Goal: Information Seeking & Learning: Check status

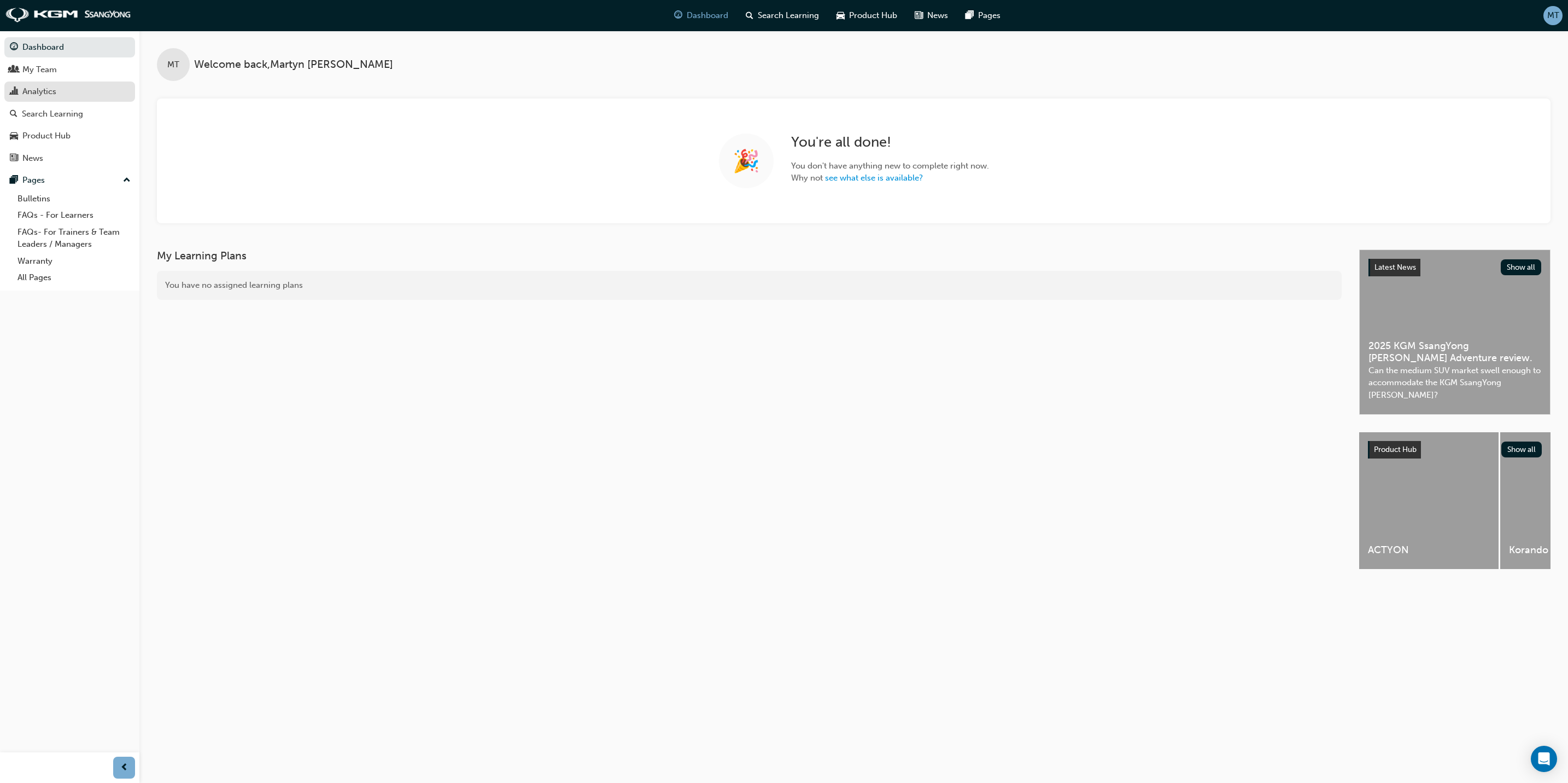
click at [39, 88] on div "Analytics" at bounding box center [39, 92] width 34 height 13
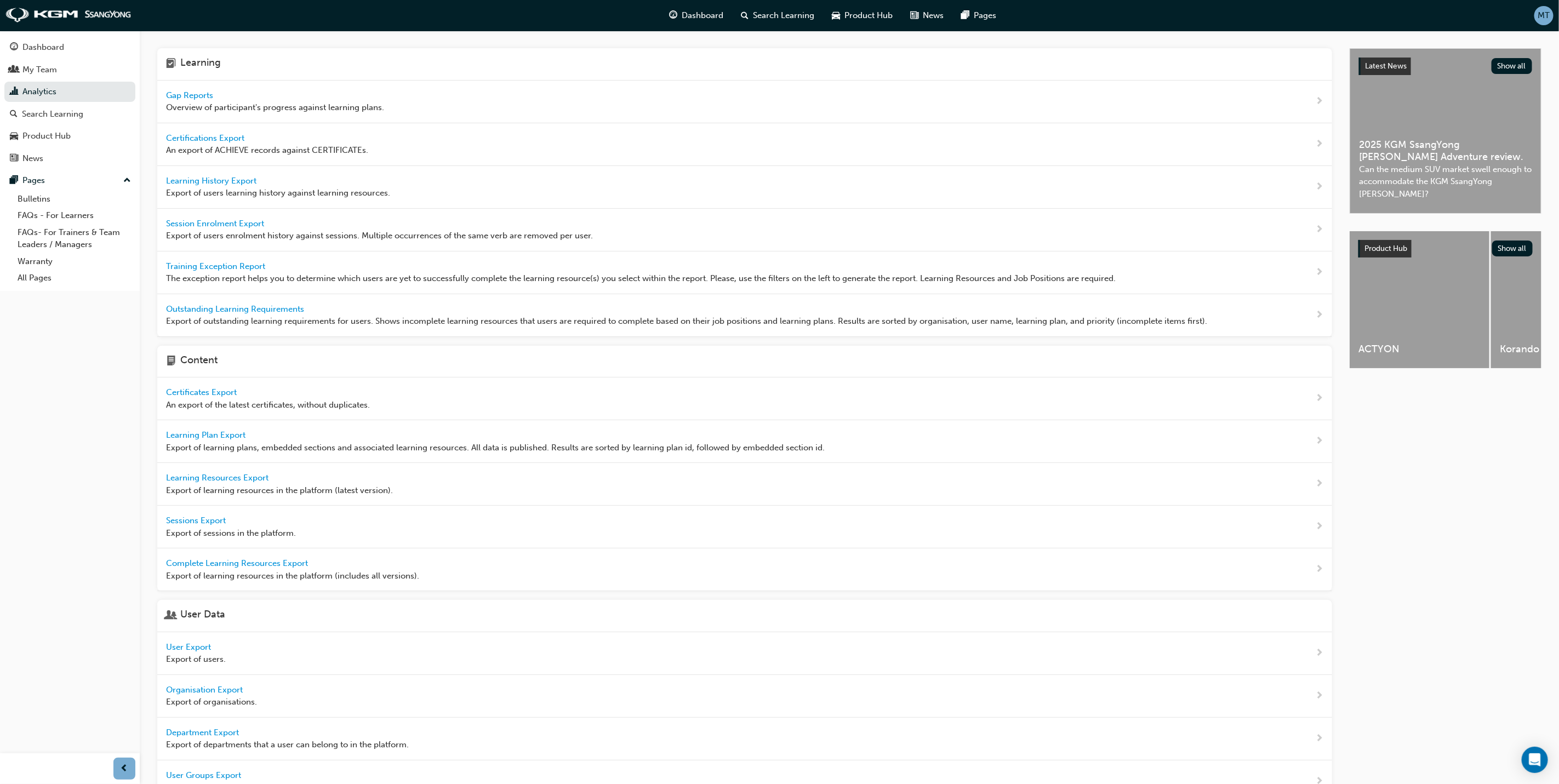
click at [195, 93] on span "Gap Reports" at bounding box center [190, 96] width 50 height 10
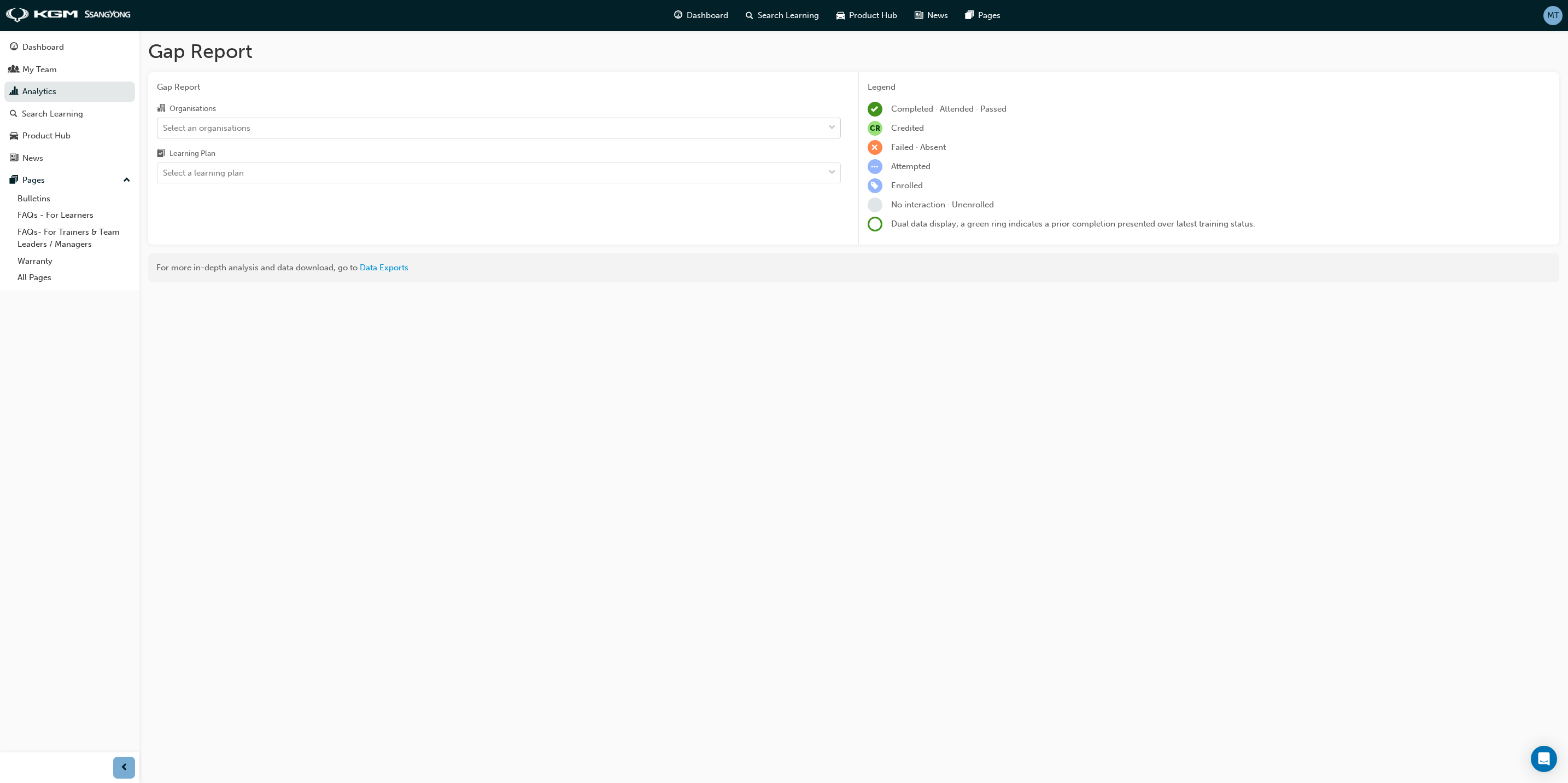
click at [494, 123] on div "Select an organisations" at bounding box center [491, 128] width 666 height 19
click at [164, 123] on input "Organisations Select an organisations" at bounding box center [164, 127] width 1 height 9
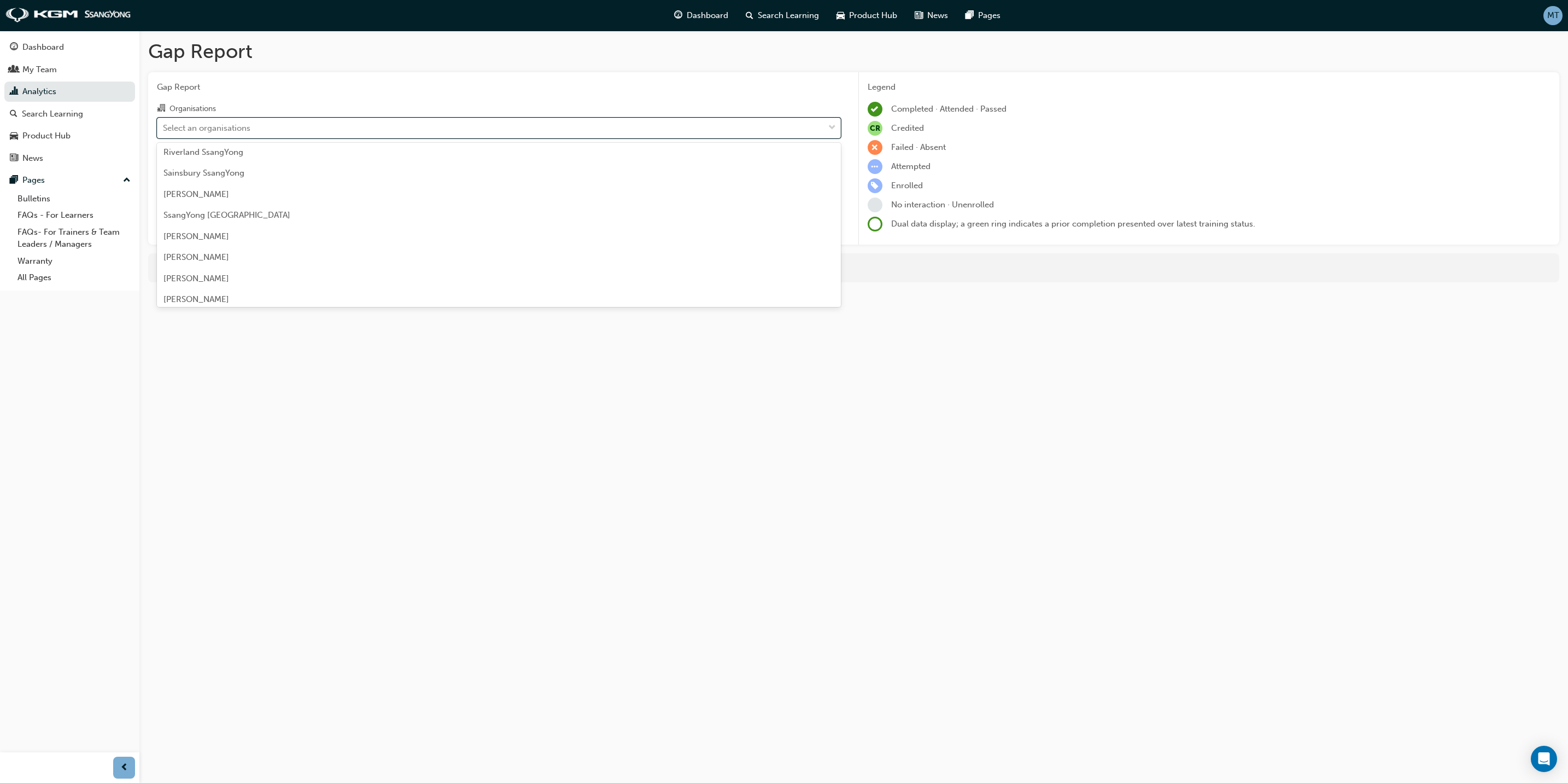
scroll to position [1149, 0]
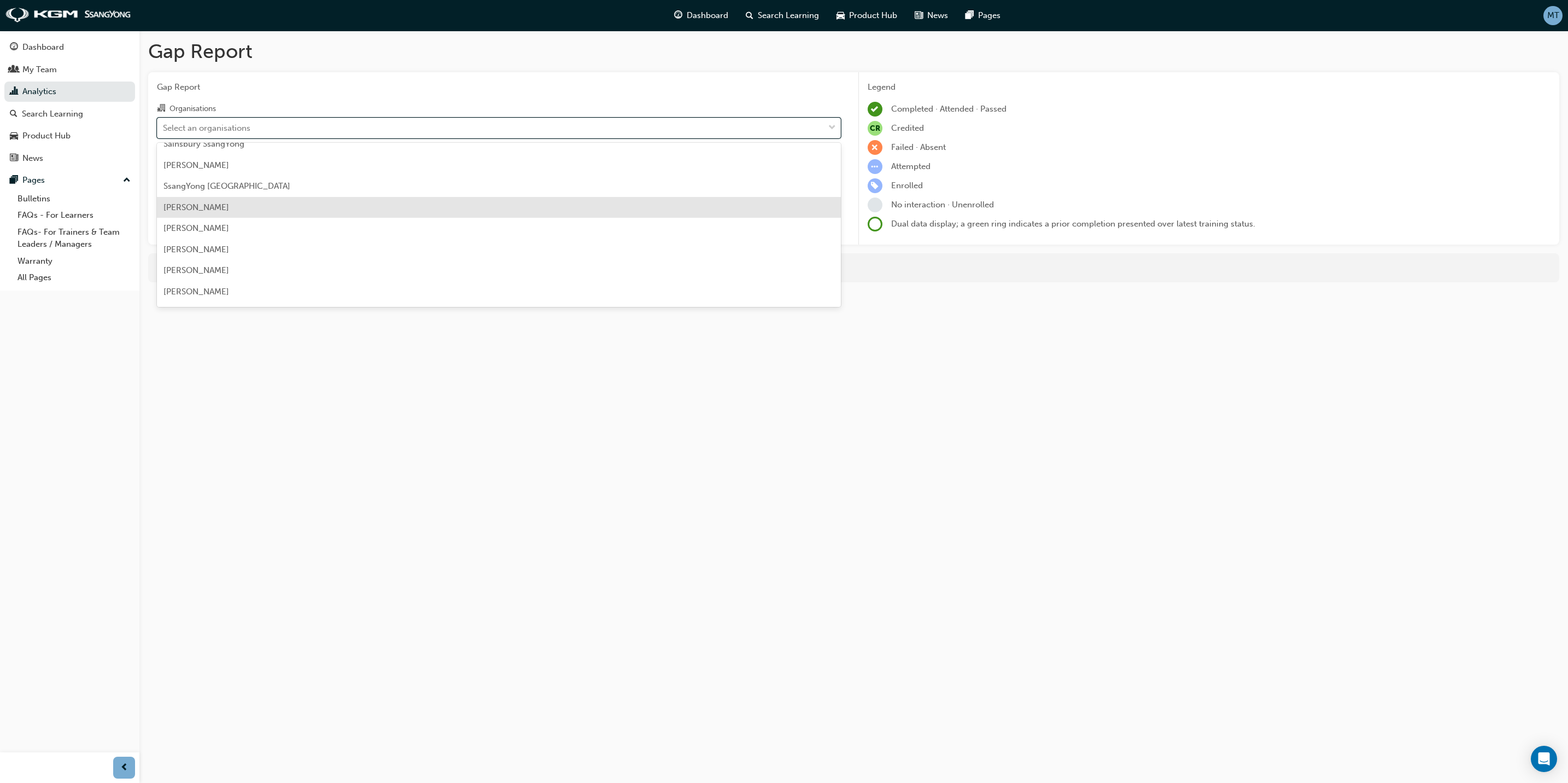
click at [219, 207] on span "[PERSON_NAME]" at bounding box center [196, 207] width 65 height 10
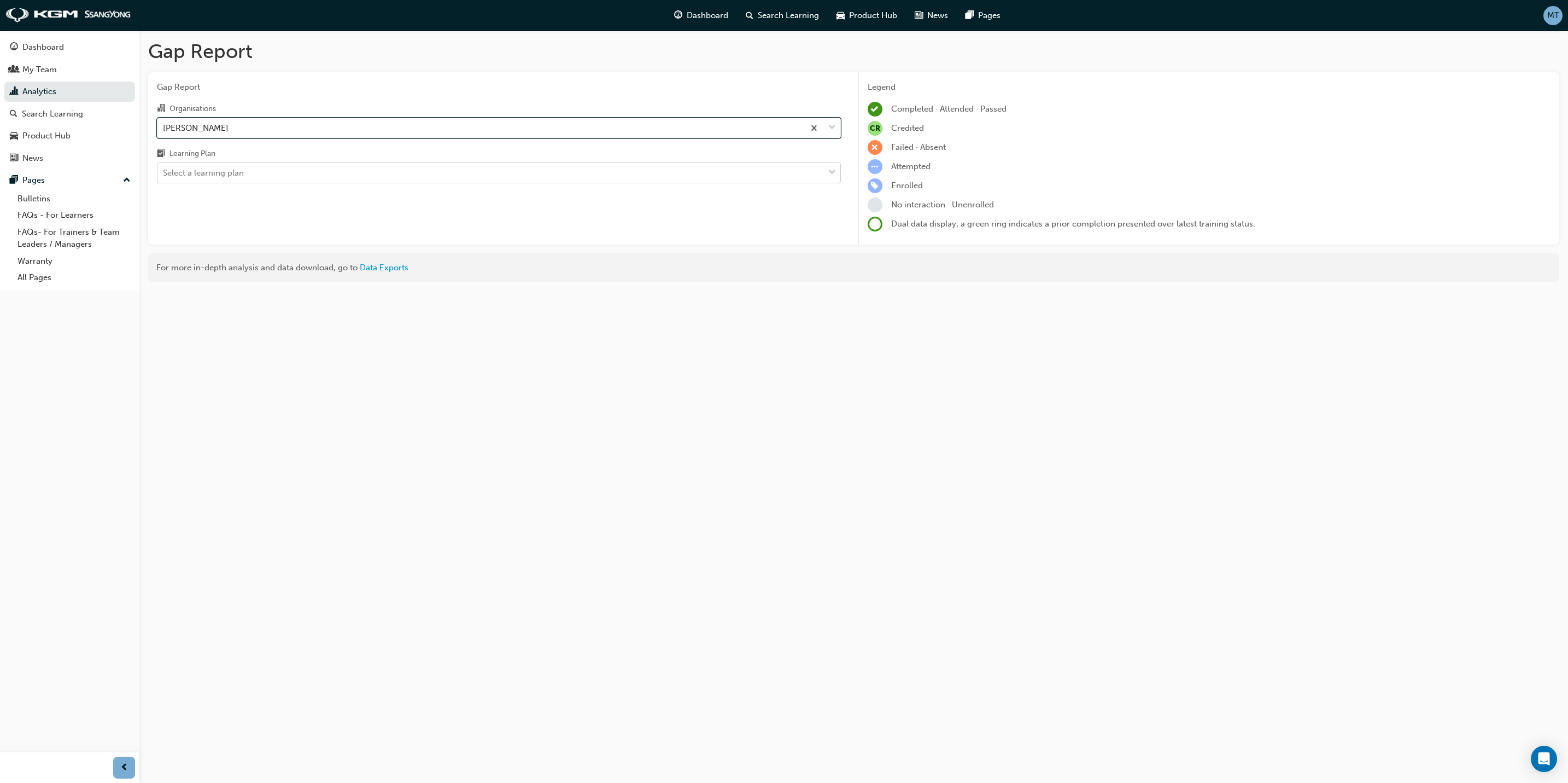
click at [412, 181] on div "Select a learning plan" at bounding box center [491, 173] width 666 height 19
click at [164, 177] on input "Learning Plan Select a learning plan" at bounding box center [164, 172] width 1 height 9
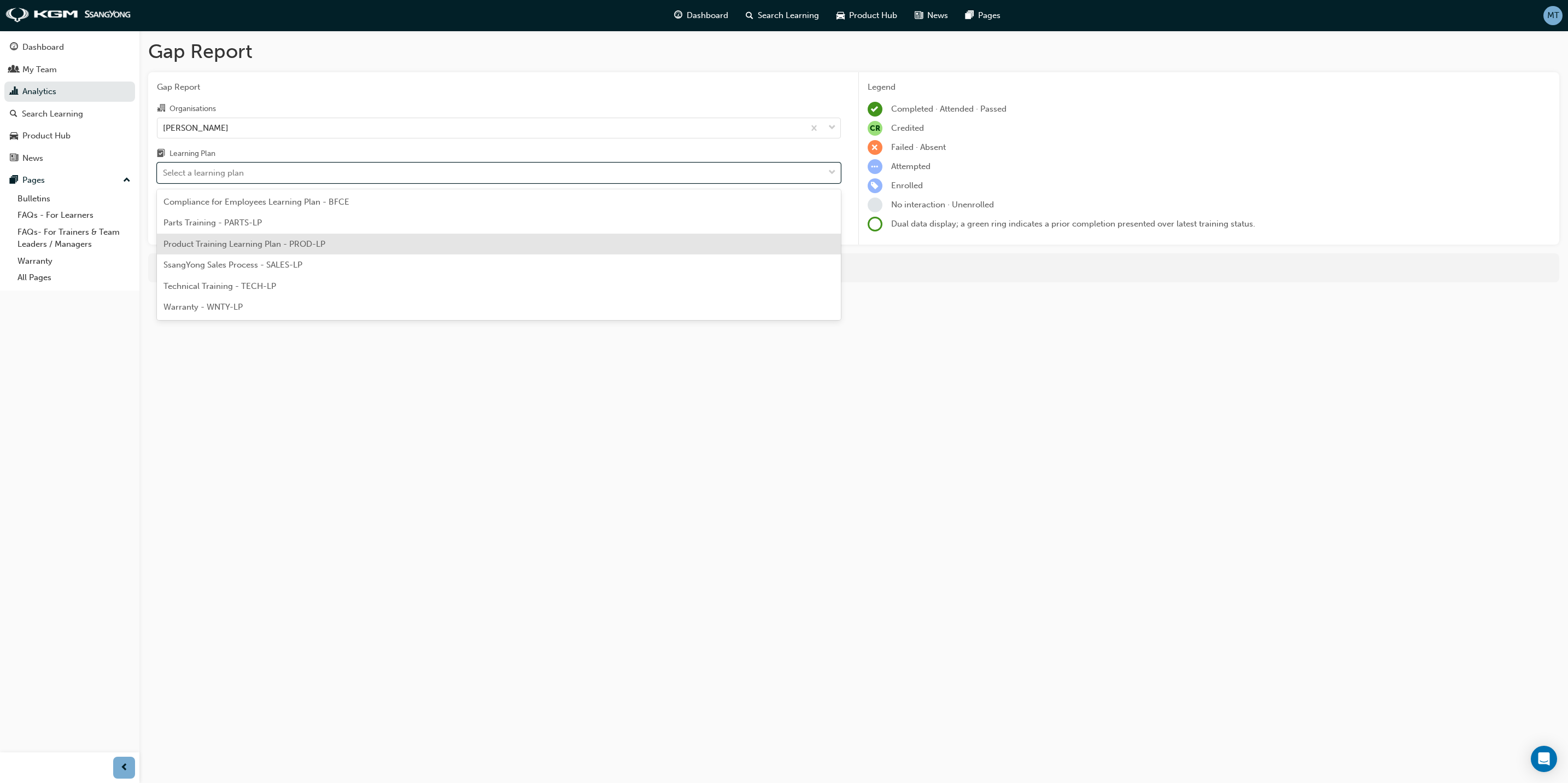
click at [282, 242] on span "Product Training Learning Plan - PROD-LP" at bounding box center [245, 244] width 162 height 10
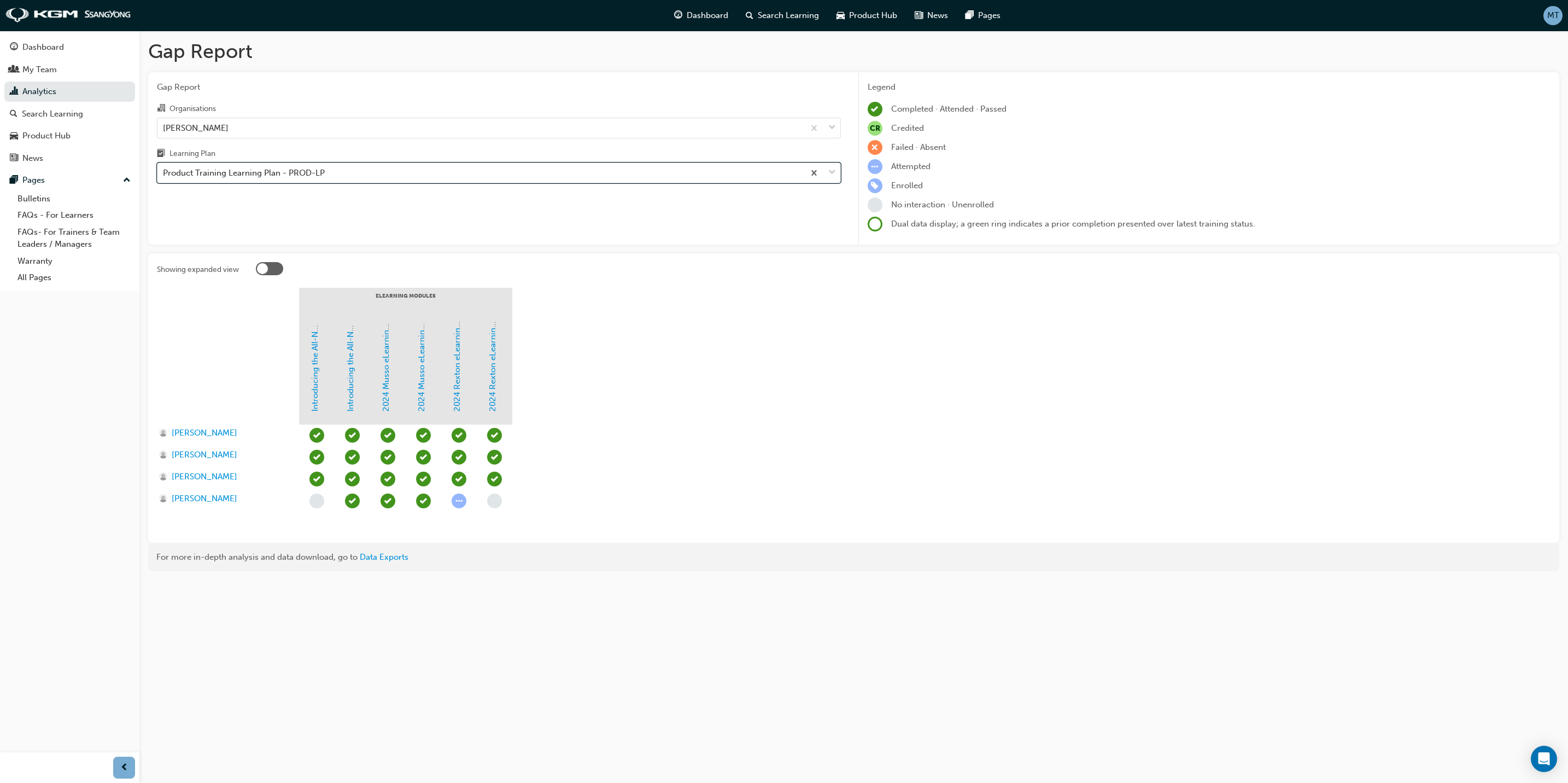
click at [732, 169] on div "Product Training Learning Plan - PROD-LP" at bounding box center [481, 173] width 647 height 19
click at [164, 169] on input "Learning Plan option Product Training Learning Plan - PROD-LP, selected. 0 resu…" at bounding box center [164, 172] width 1 height 9
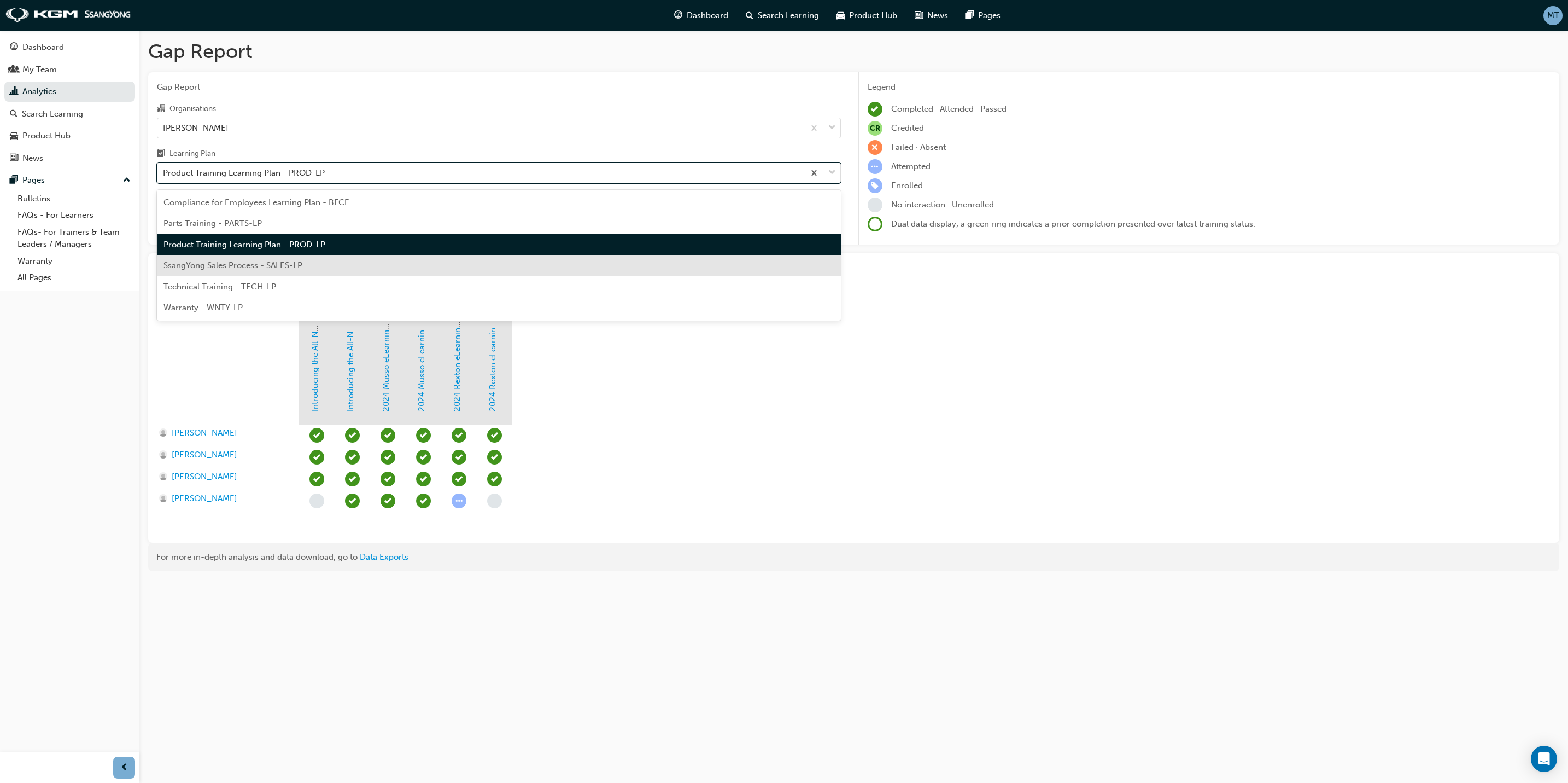
click at [316, 256] on div "SsangYong Sales Process - SALES-LP" at bounding box center [499, 266] width 684 height 22
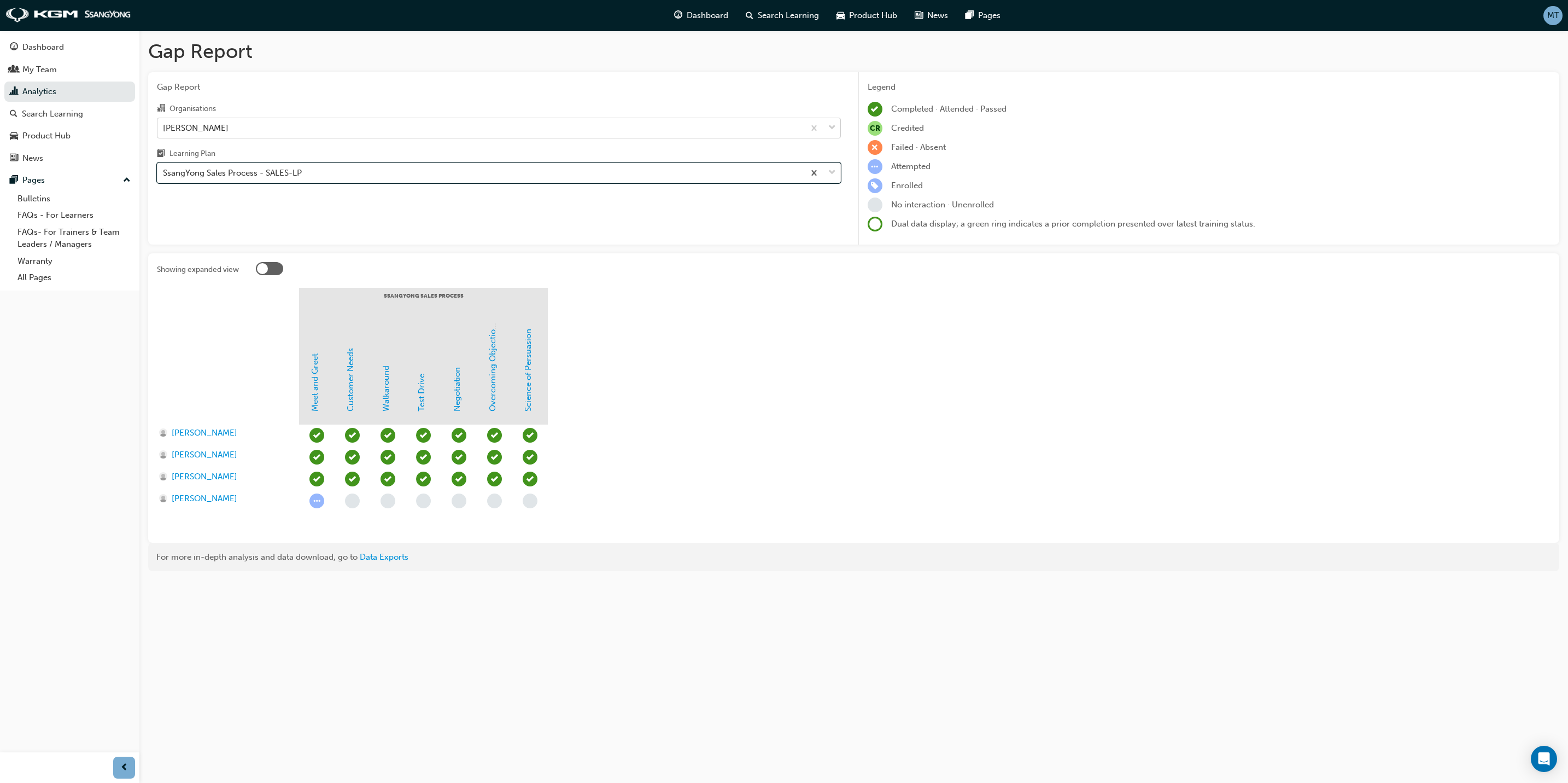
click at [795, 126] on div "[PERSON_NAME]" at bounding box center [481, 128] width 647 height 19
click at [164, 126] on input "Organisations [PERSON_NAME]" at bounding box center [164, 127] width 1 height 9
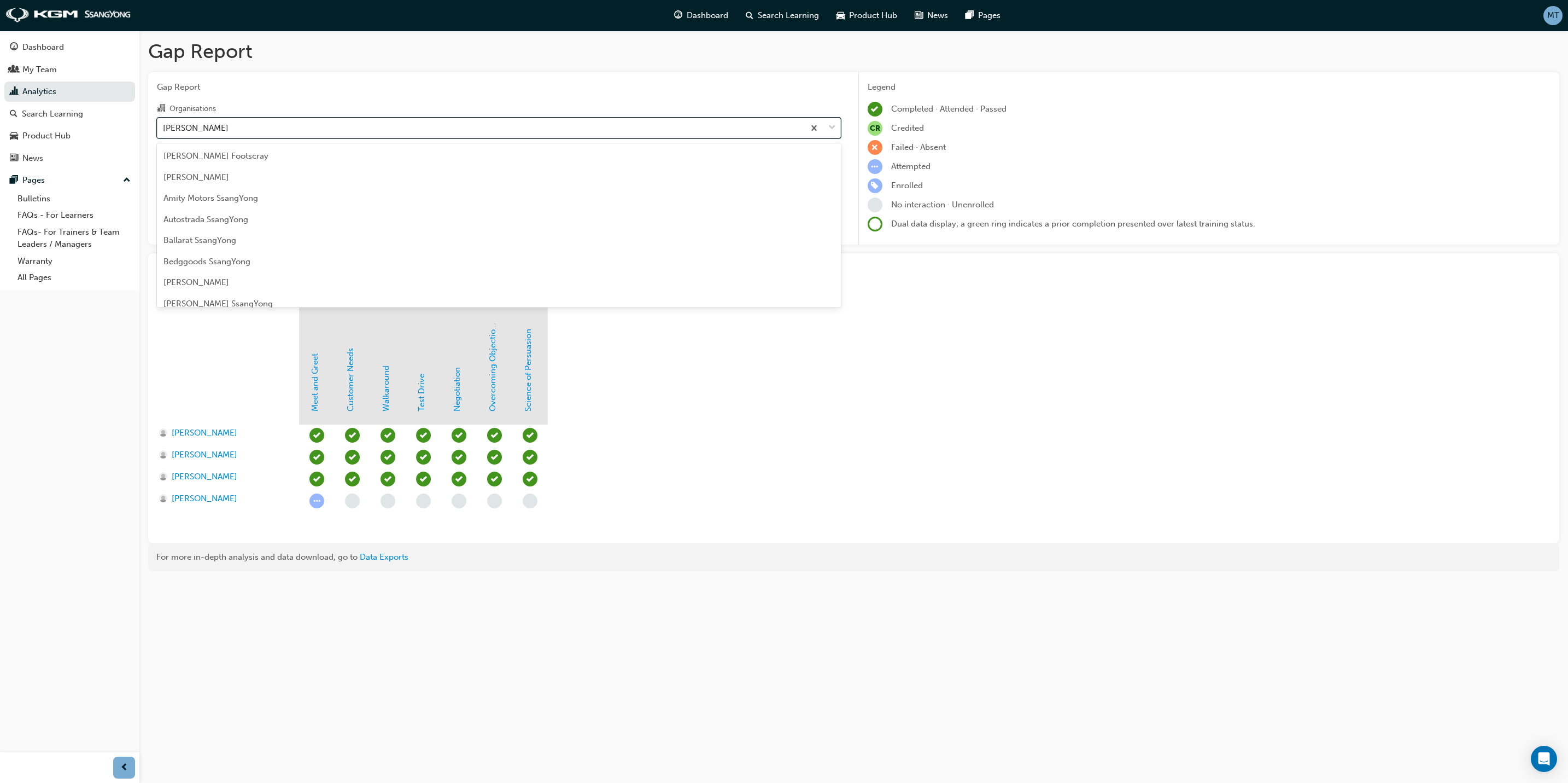
scroll to position [1066, 0]
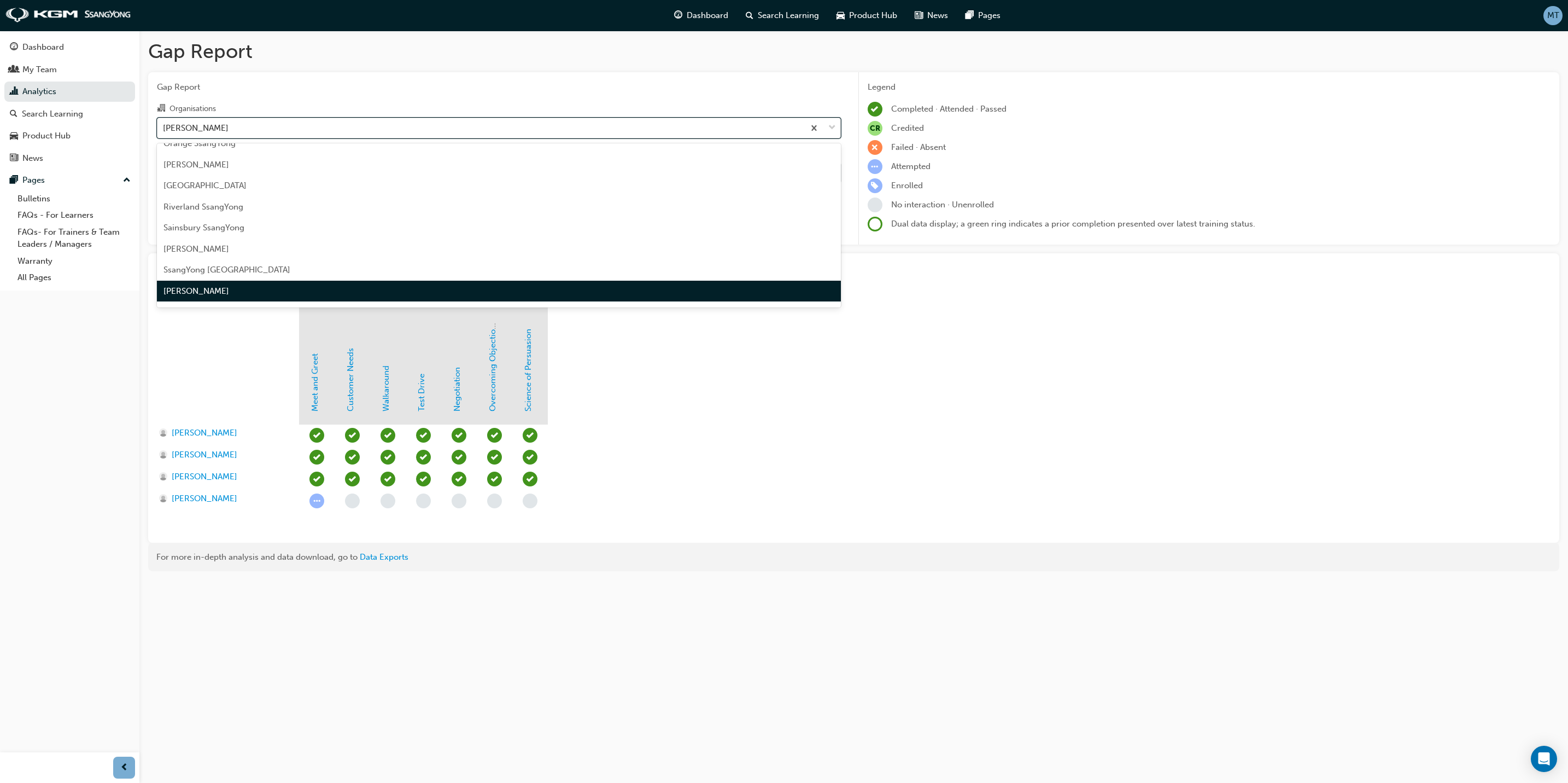
click at [795, 126] on div "[PERSON_NAME]" at bounding box center [481, 128] width 647 height 19
click at [164, 126] on input "Organisations option [PERSON_NAME], selected. option [PERSON_NAME] focused, 58 …" at bounding box center [164, 127] width 1 height 9
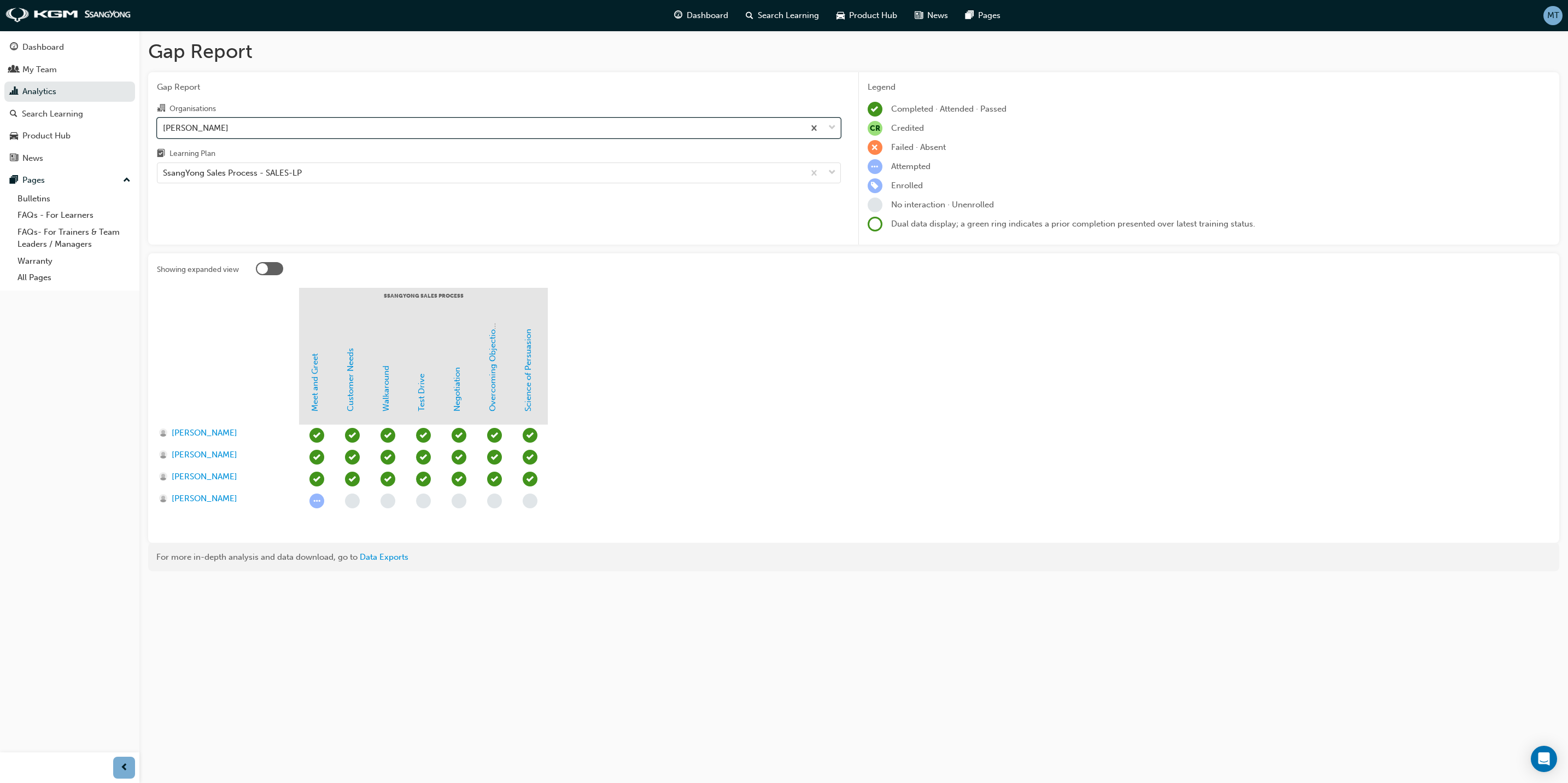
click at [828, 125] on span "down-icon" at bounding box center [832, 128] width 8 height 14
click at [164, 125] on input "Organisations option [PERSON_NAME], selected. 0 results available. Select is fo…" at bounding box center [164, 127] width 1 height 9
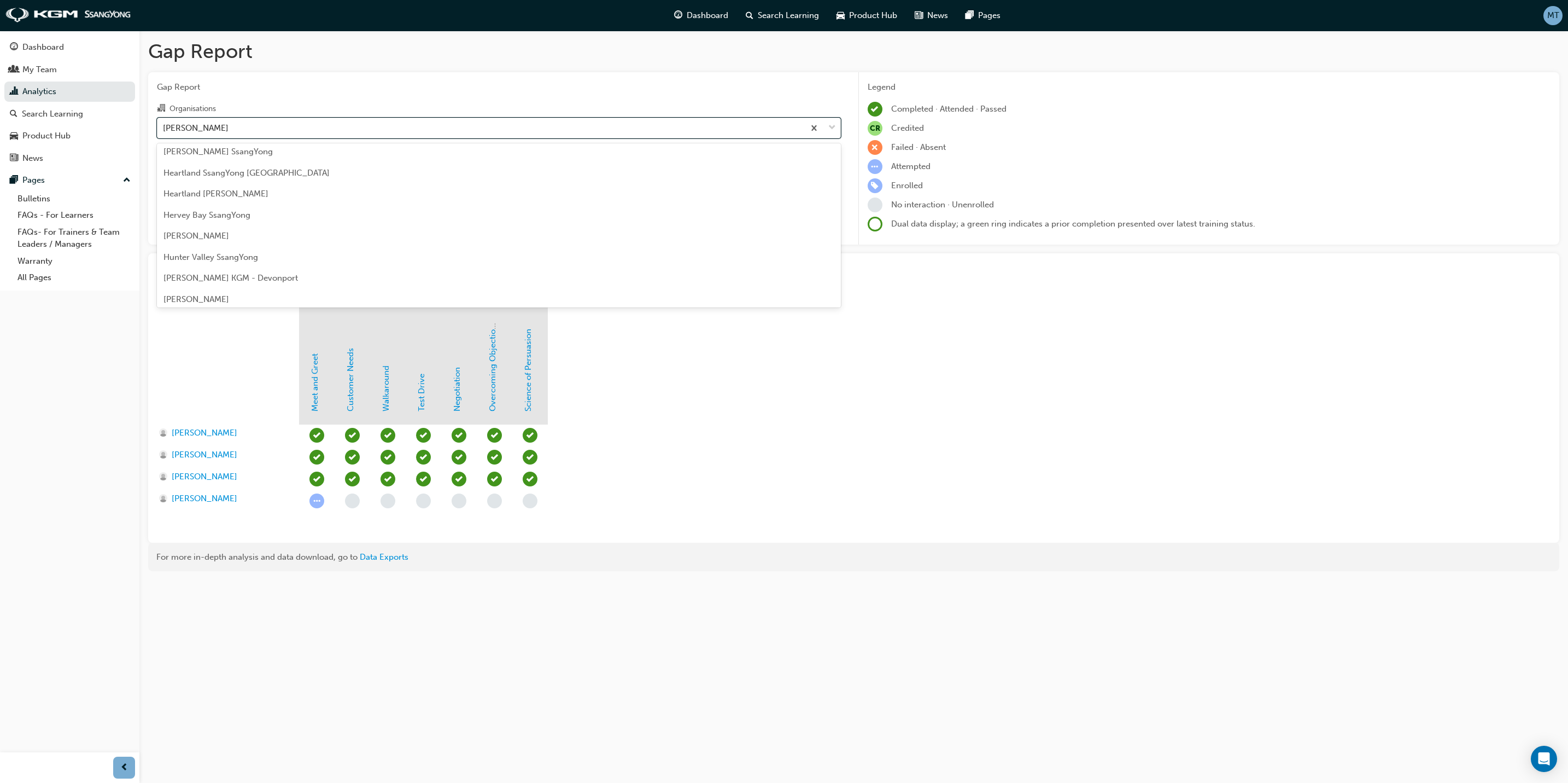
scroll to position [491, 0]
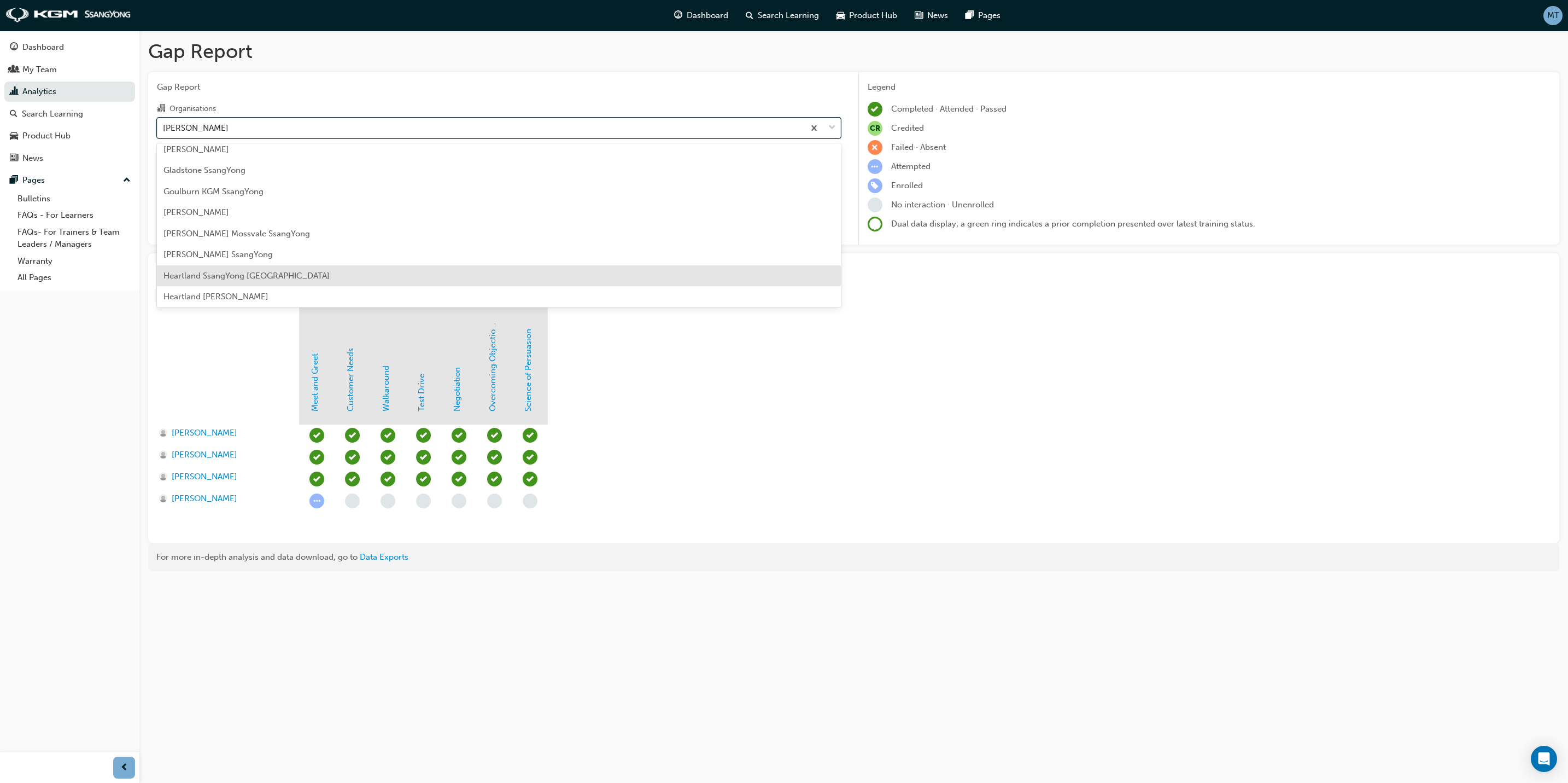
click at [261, 275] on span "Heartland SsangYong [GEOGRAPHIC_DATA]" at bounding box center [247, 276] width 166 height 10
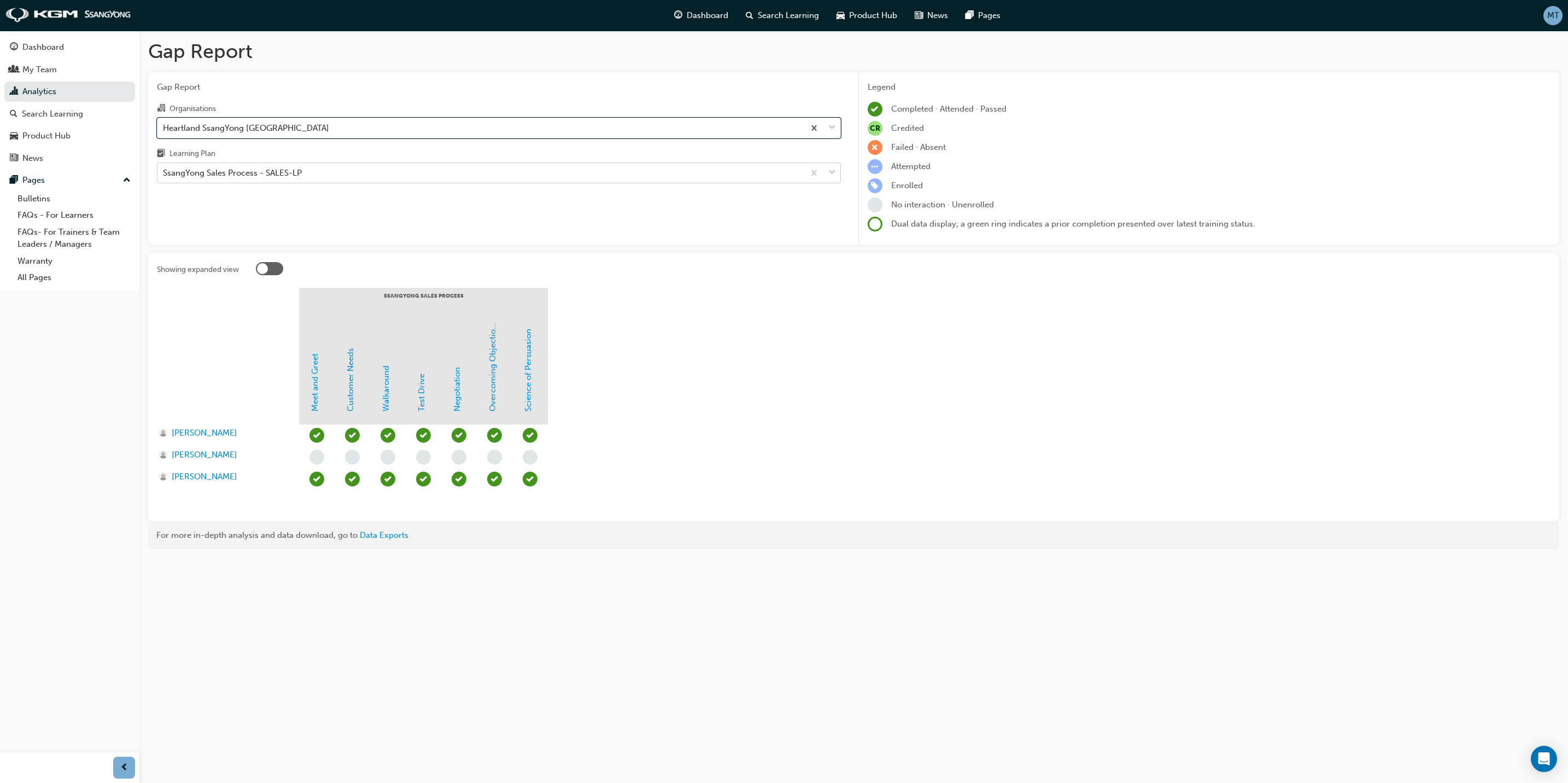
click at [830, 176] on span "down-icon" at bounding box center [832, 173] width 8 height 14
click at [164, 176] on input "Learning Plan SsangYong Sales Process - SALES-LP" at bounding box center [164, 172] width 1 height 9
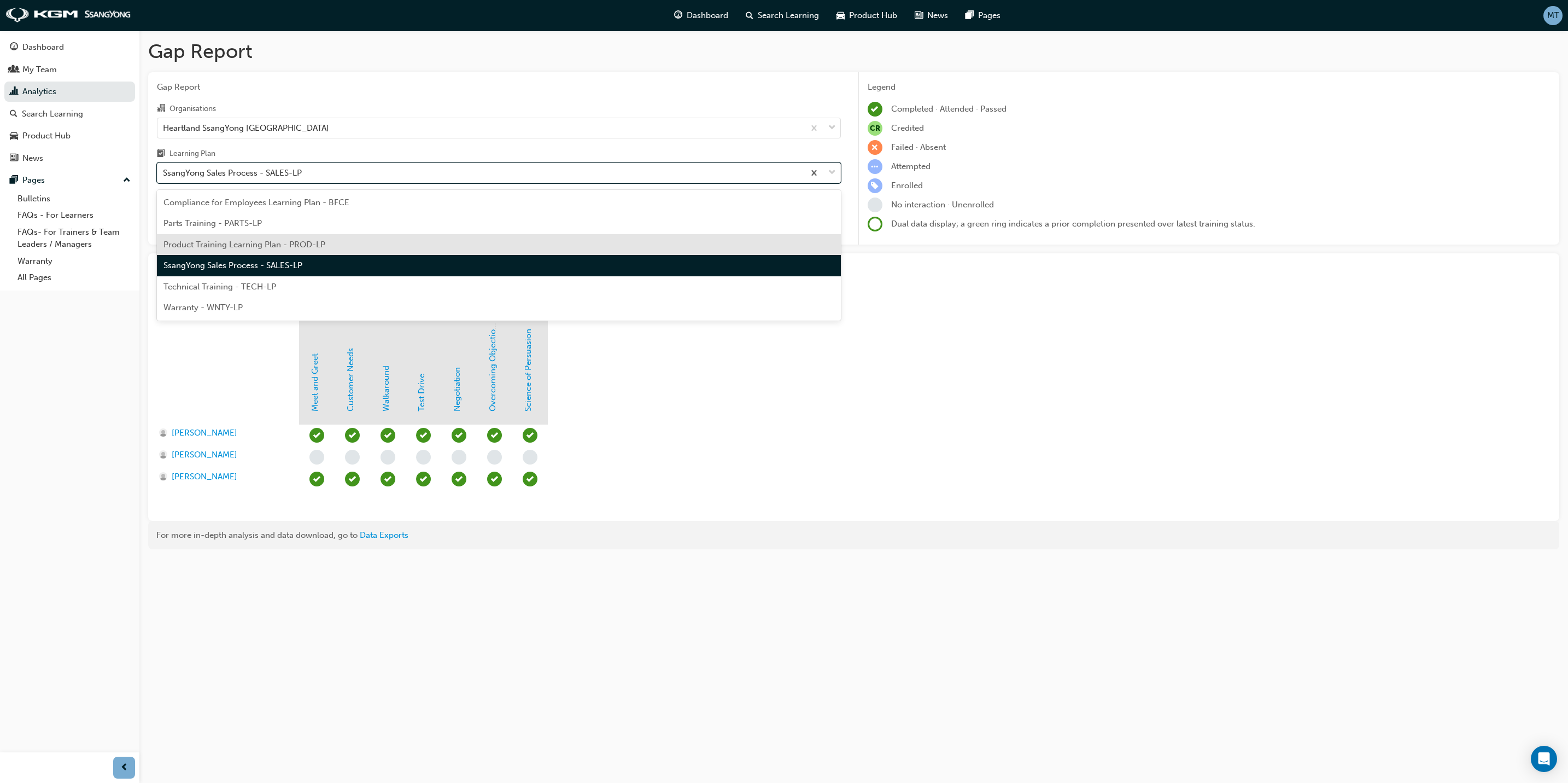
click at [339, 238] on div "Product Training Learning Plan - PROD-LP" at bounding box center [499, 245] width 684 height 22
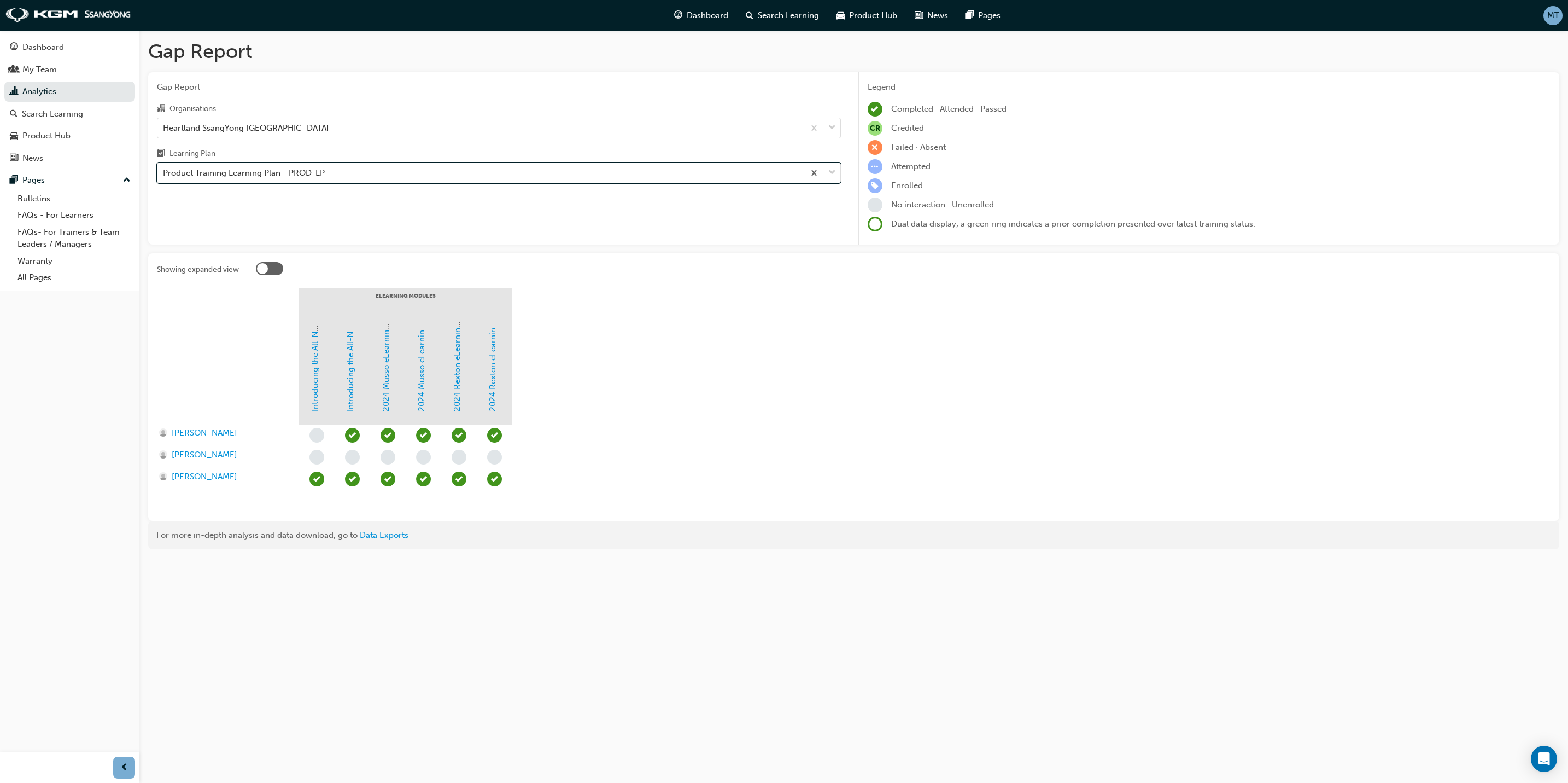
click at [730, 376] on section "eLearning Modules Introducing the All-New KGM Actyon Introducing the All-New KG…" at bounding box center [854, 400] width 1394 height 225
click at [831, 125] on span "down-icon" at bounding box center [832, 128] width 8 height 14
click at [164, 125] on input "Organisations Heartland SsangYong [GEOGRAPHIC_DATA]" at bounding box center [164, 127] width 1 height 9
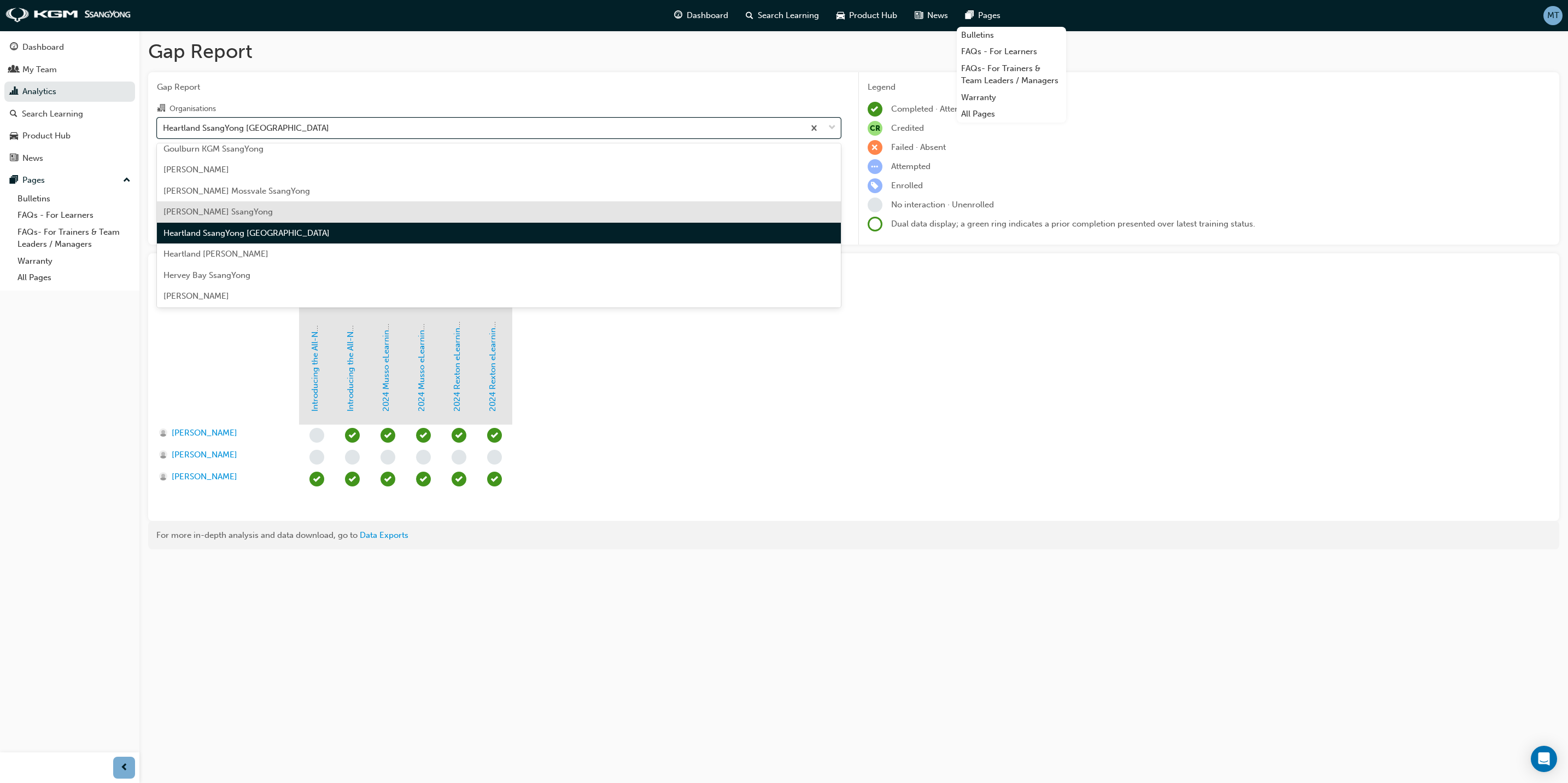
scroll to position [558, 0]
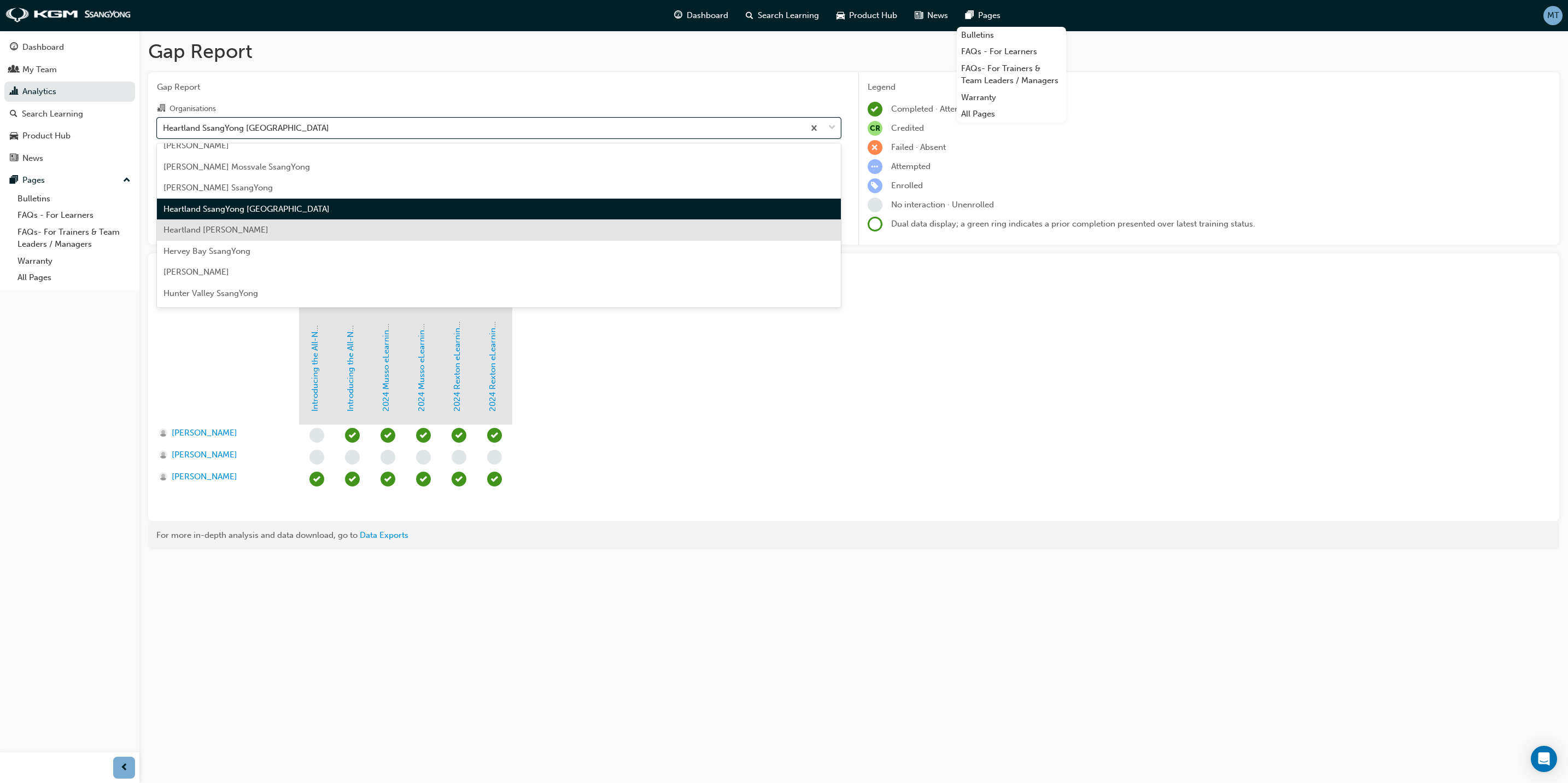
click at [268, 231] on span "Heartland [PERSON_NAME]" at bounding box center [216, 230] width 105 height 10
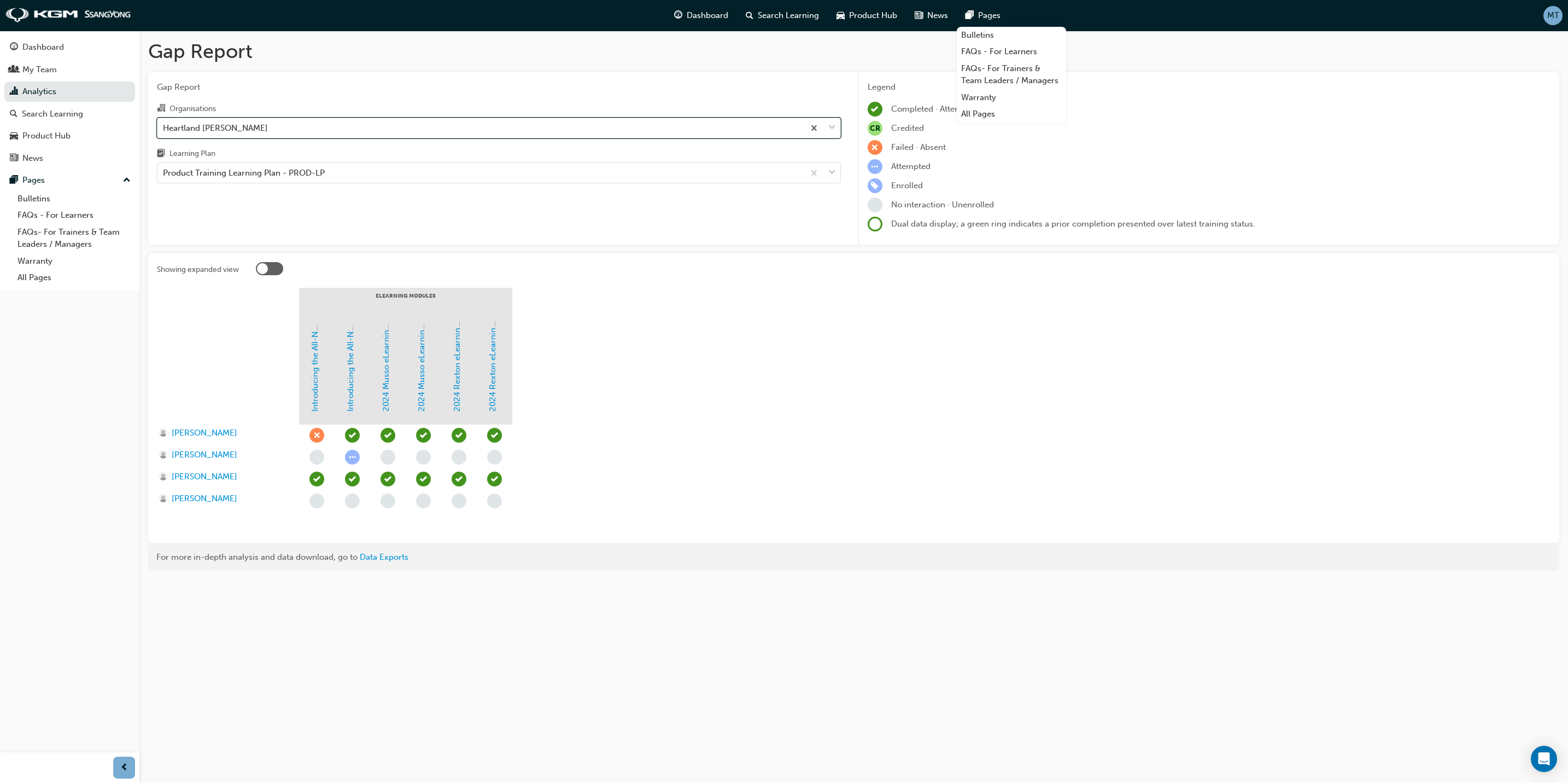
click at [831, 128] on span "down-icon" at bounding box center [832, 128] width 8 height 14
click at [164, 128] on input "Organisations option Heartland [PERSON_NAME], selected. 0 results available. Se…" at bounding box center [164, 127] width 1 height 9
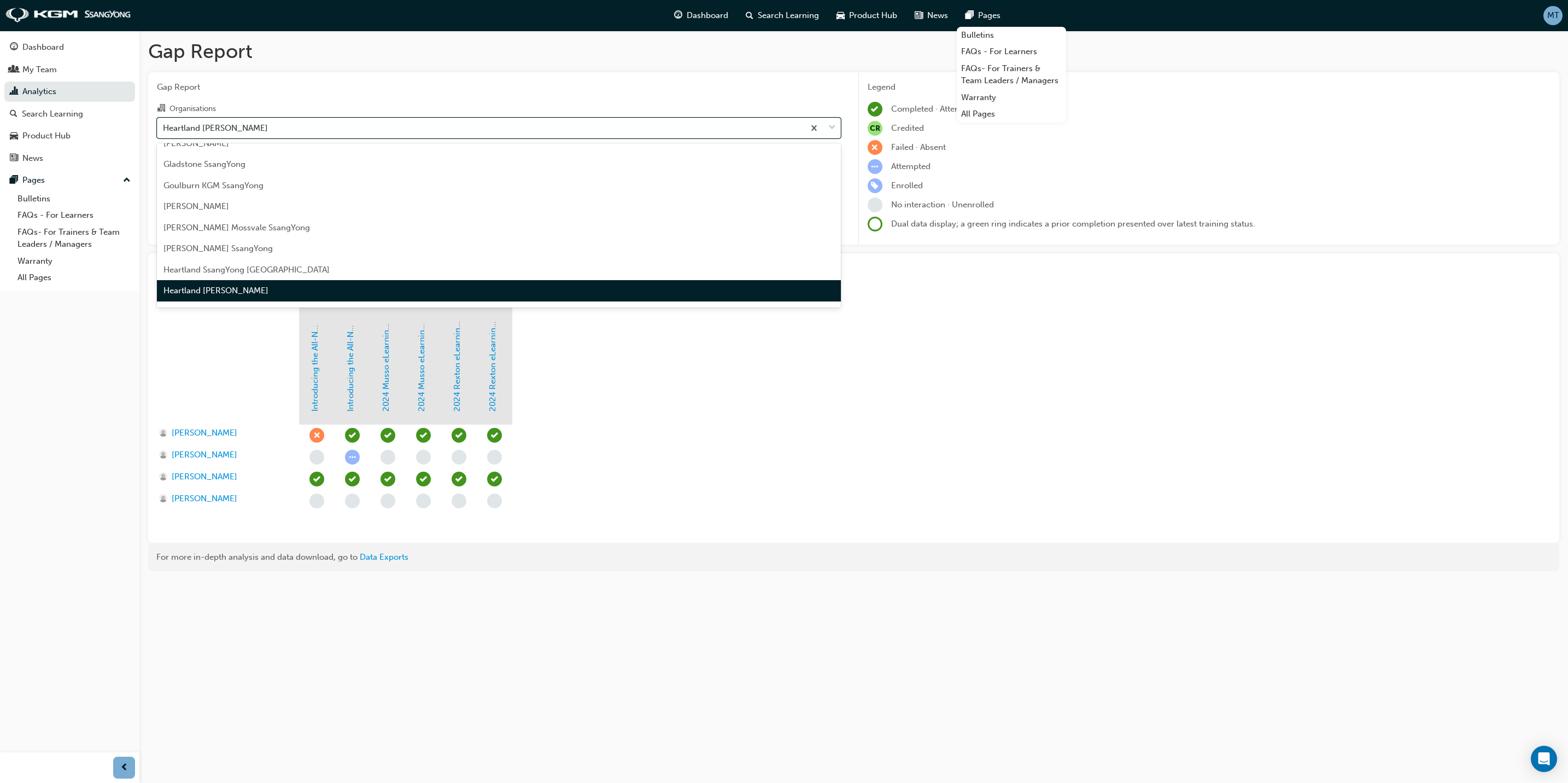
click at [265, 286] on span "Heartland [PERSON_NAME]" at bounding box center [216, 291] width 105 height 10
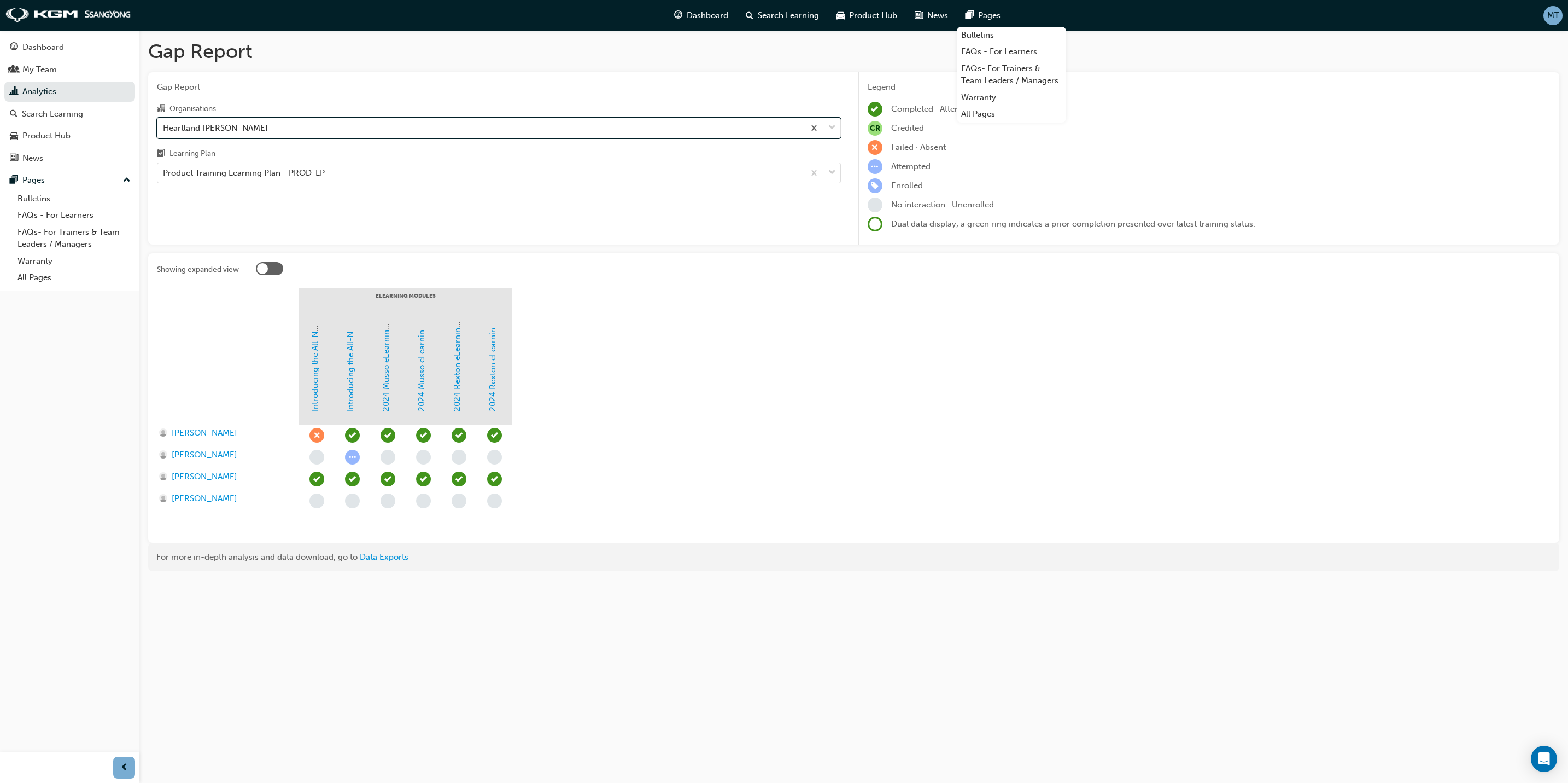
click at [314, 432] on span "learningRecordVerb_FAIL-icon" at bounding box center [316, 435] width 15 height 15
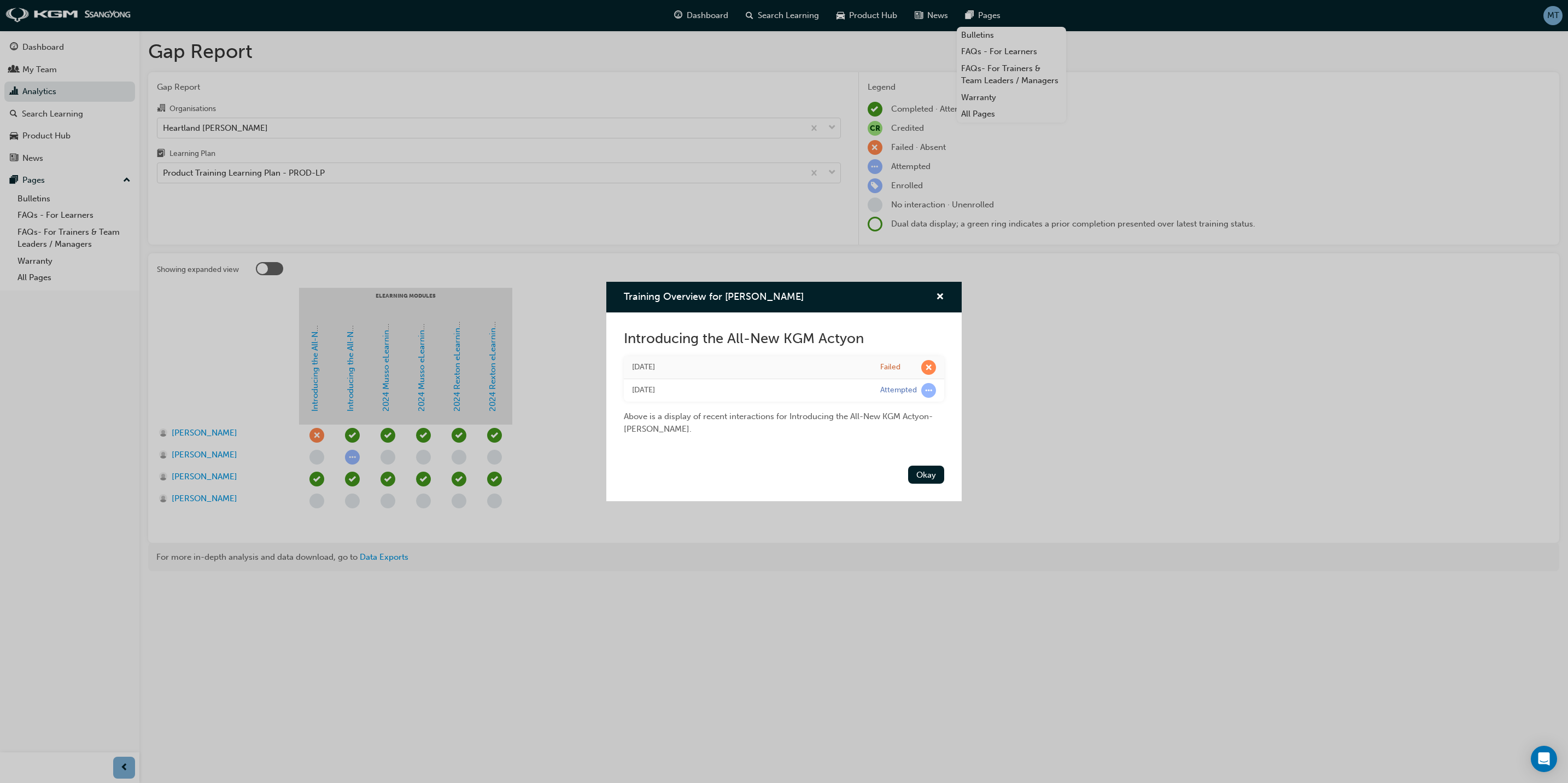
click at [946, 299] on div "Training Overview for [PERSON_NAME]" at bounding box center [783, 297] width 355 height 31
click at [937, 293] on span "cross-icon" at bounding box center [940, 298] width 8 height 10
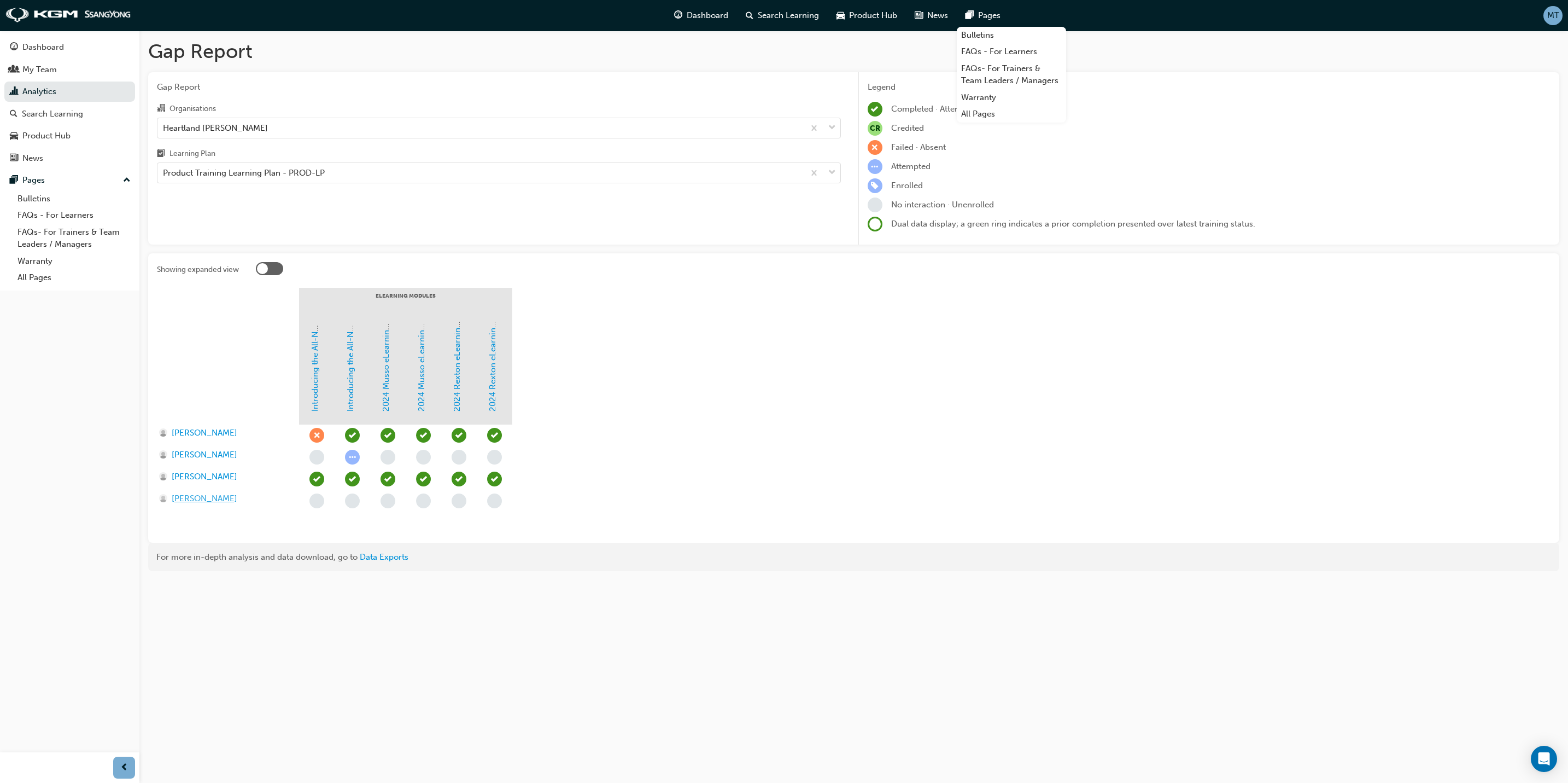
click at [215, 500] on span "[PERSON_NAME]" at bounding box center [204, 499] width 65 height 13
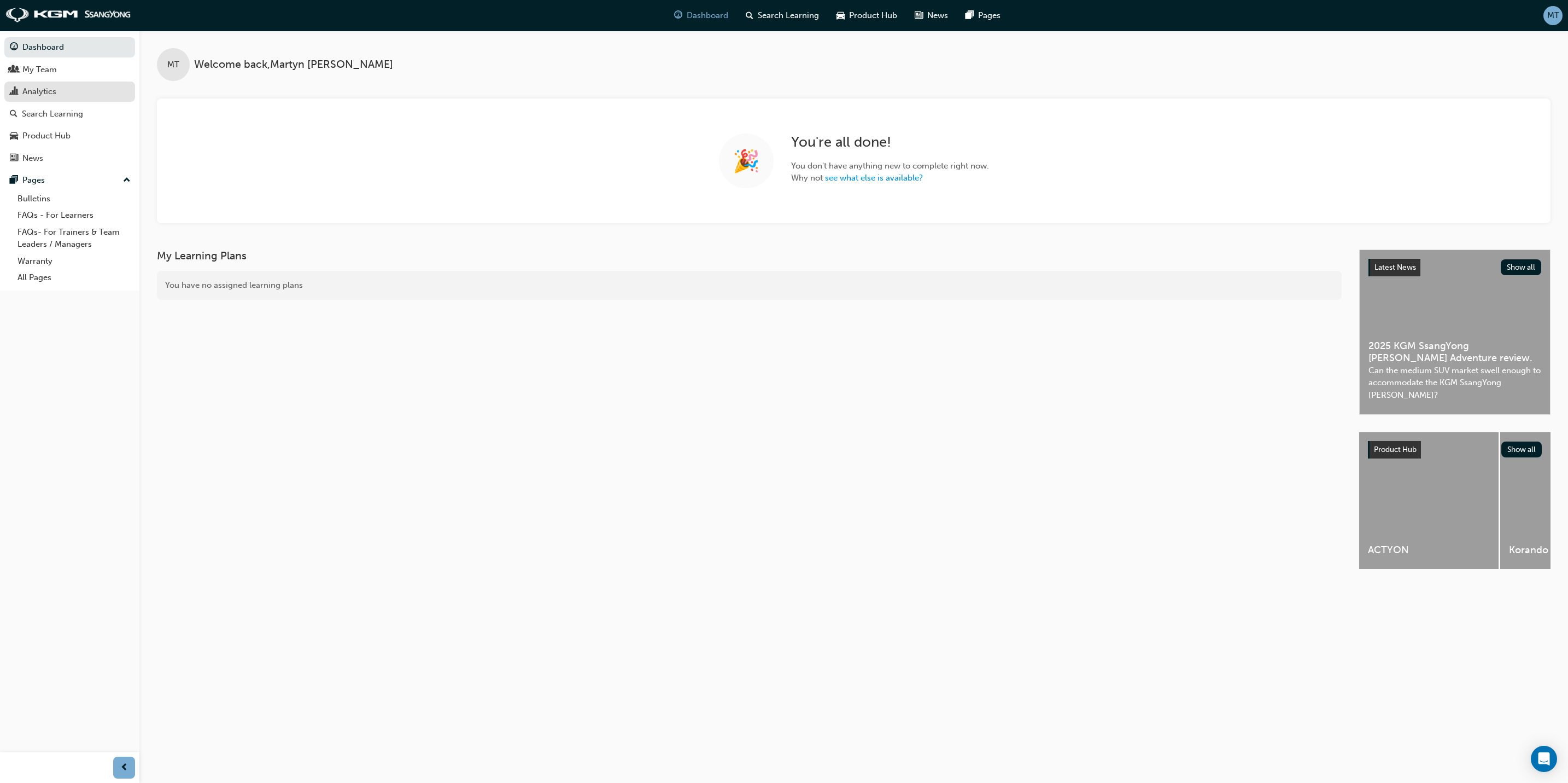
click at [76, 88] on div "Analytics" at bounding box center [70, 91] width 120 height 14
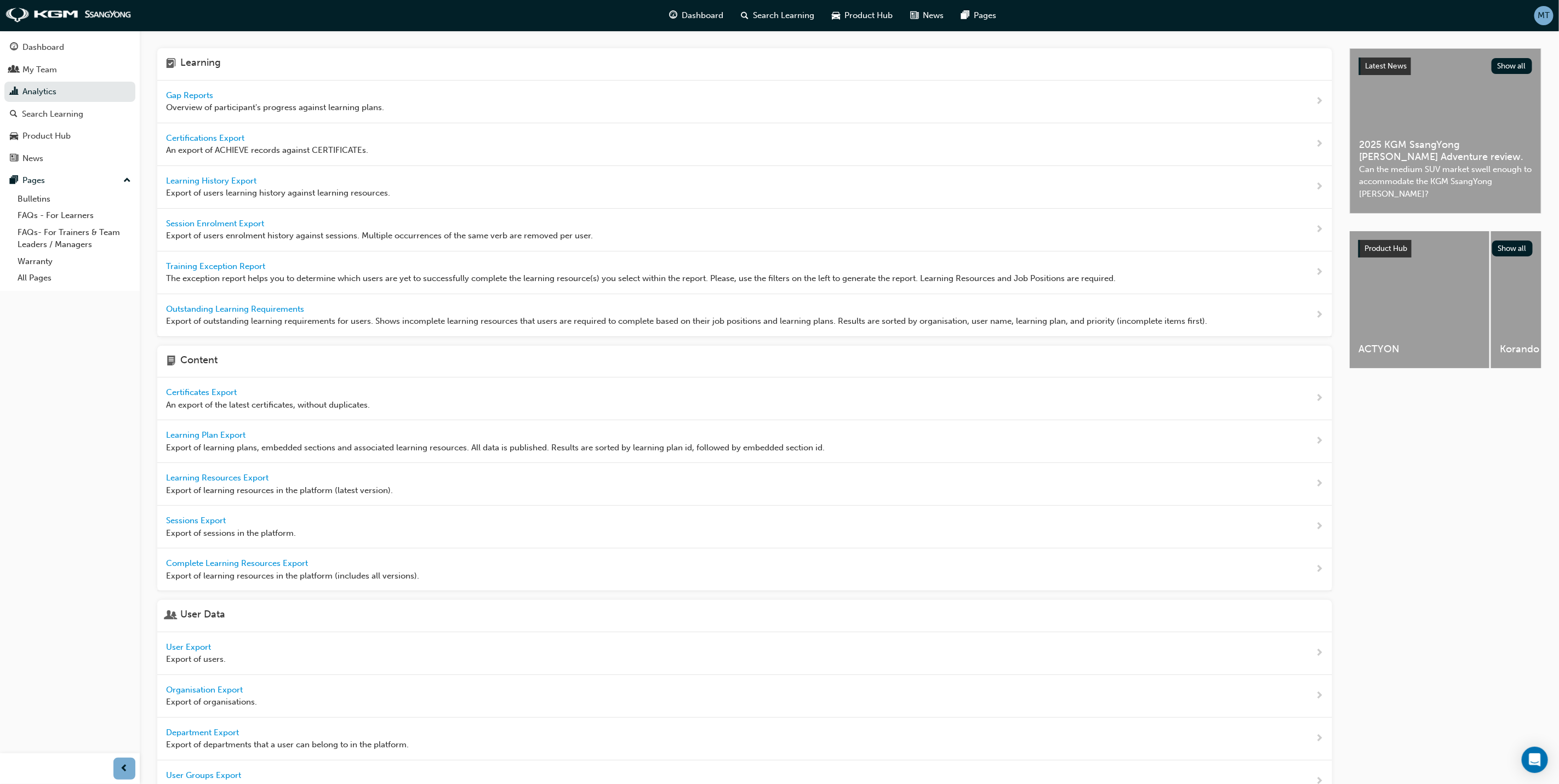
click at [201, 96] on span "Gap Reports" at bounding box center [190, 96] width 50 height 10
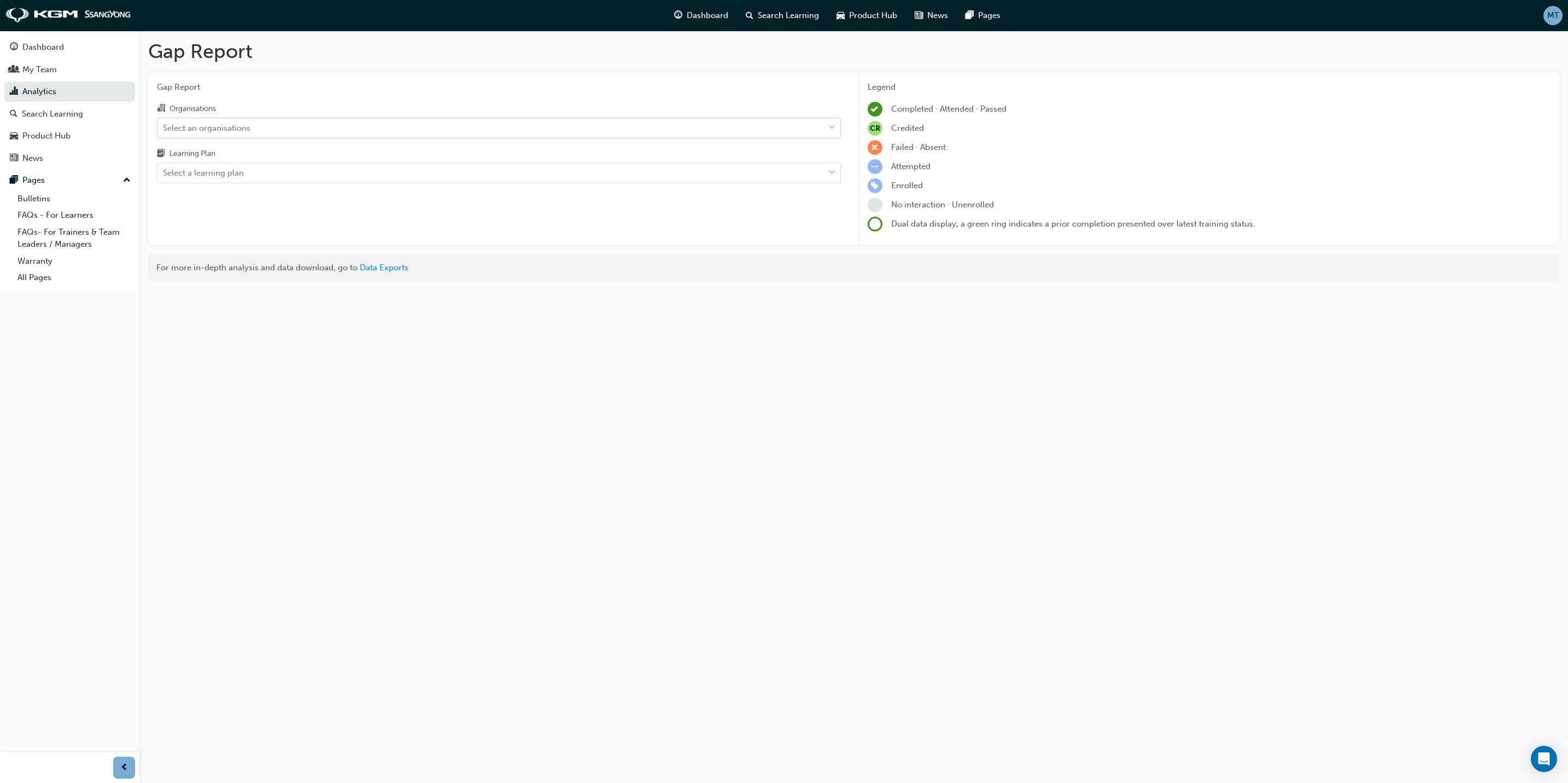
click at [280, 123] on div "Select an organisations" at bounding box center [491, 128] width 666 height 19
click at [164, 123] on input "Organisations Select an organisations" at bounding box center [164, 127] width 1 height 9
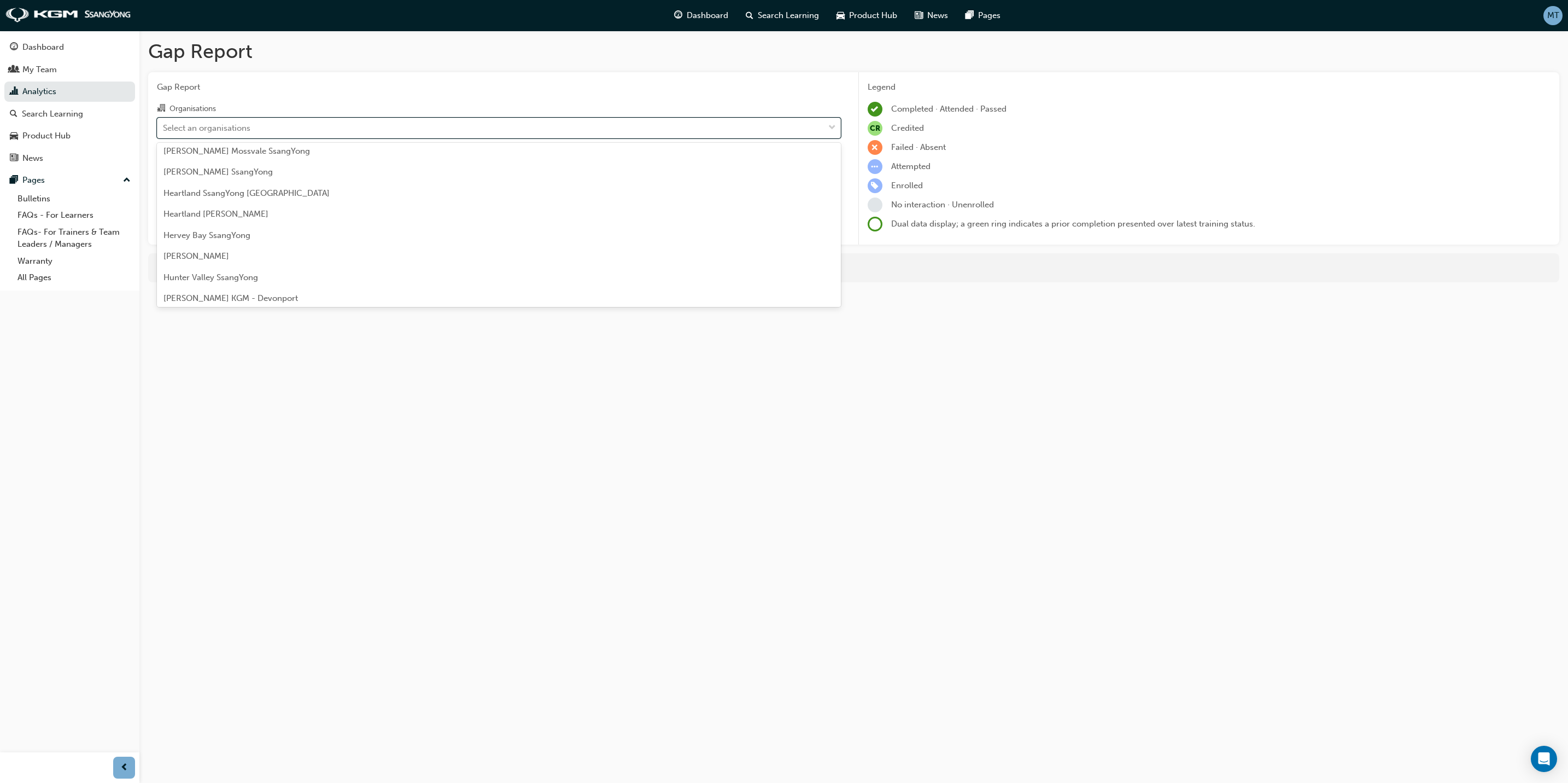
scroll to position [574, 0]
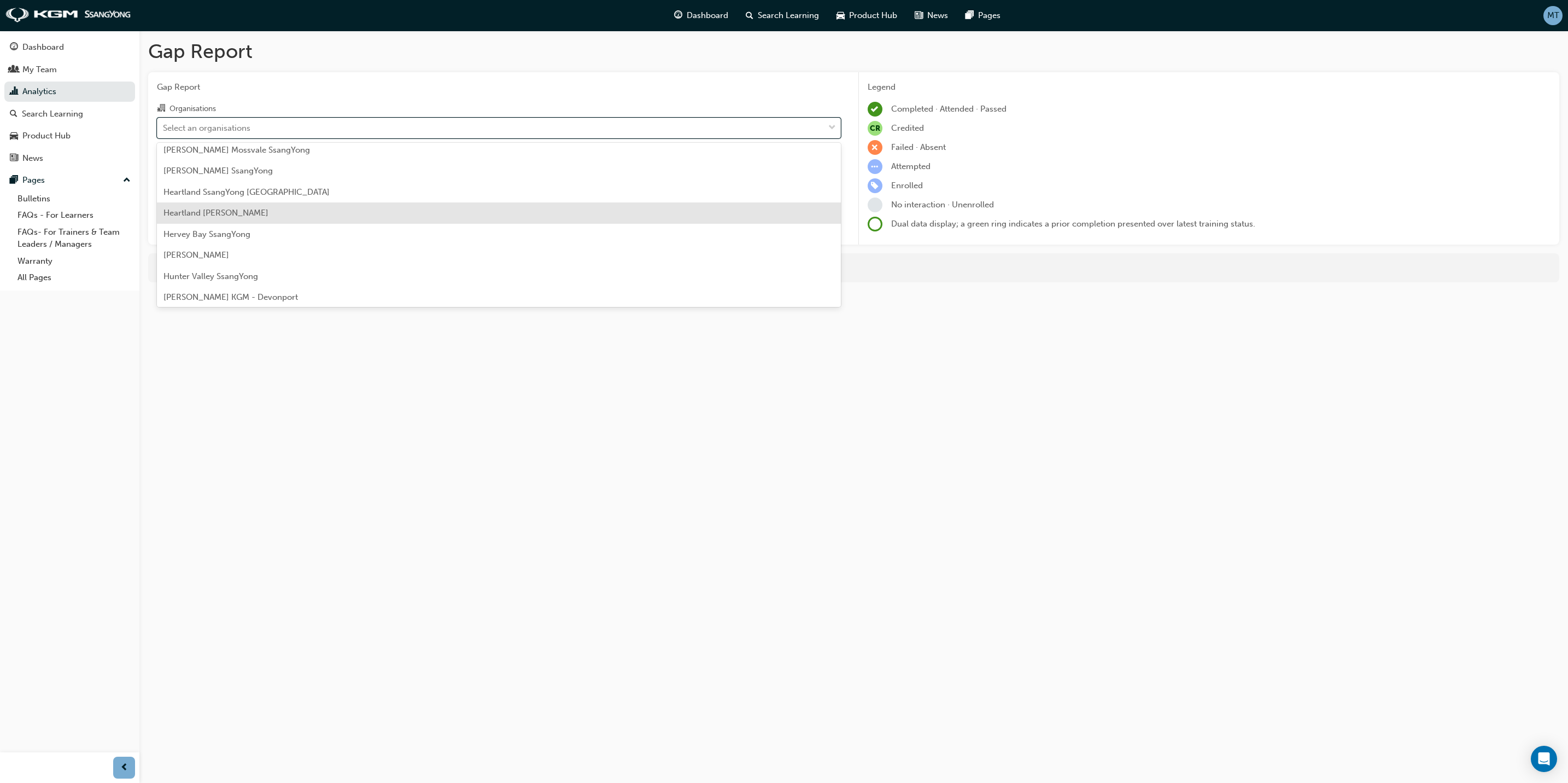
click at [242, 213] on span "Heartland [PERSON_NAME]" at bounding box center [216, 213] width 105 height 10
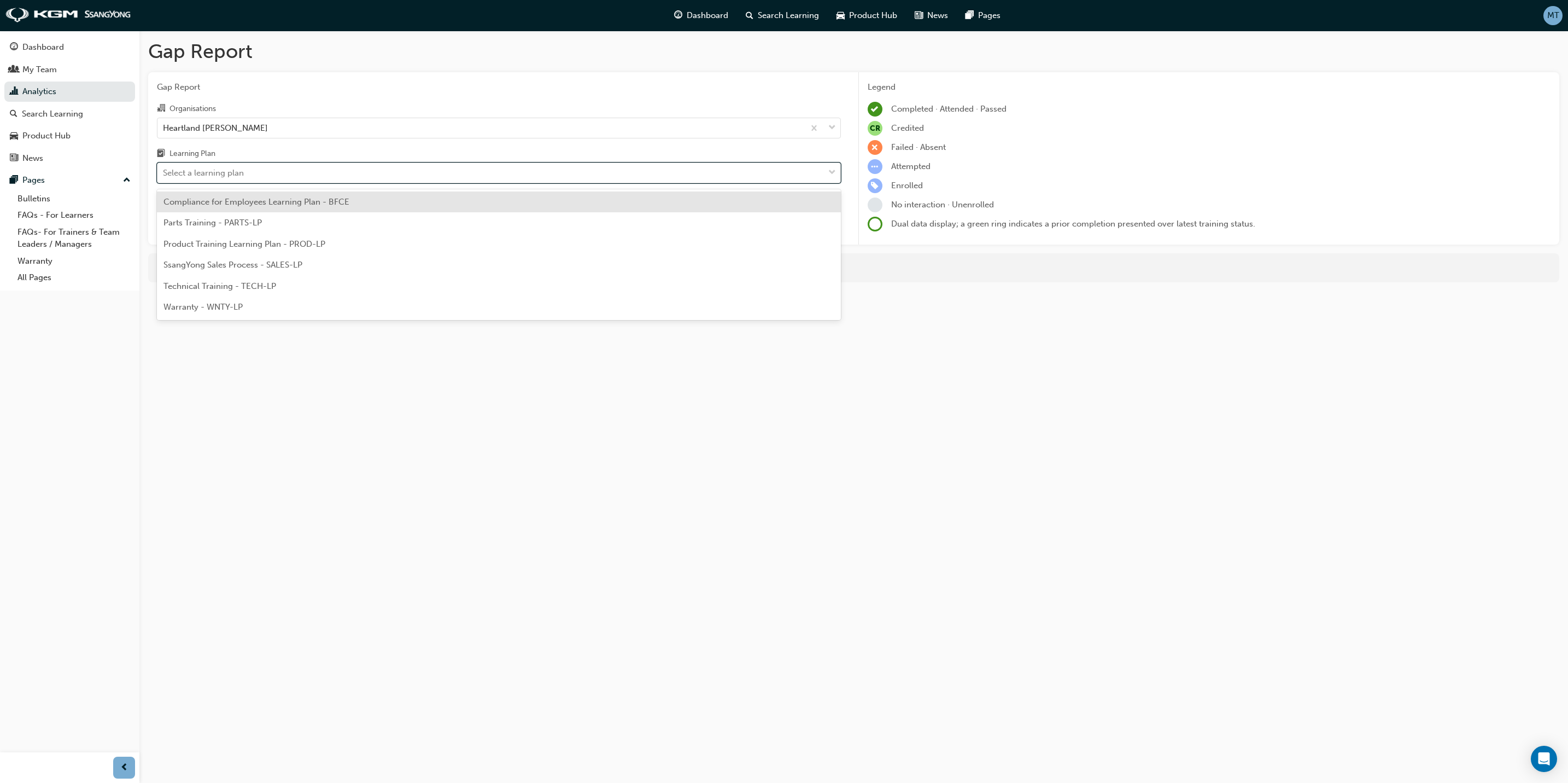
click at [289, 177] on div "Select a learning plan" at bounding box center [491, 173] width 666 height 19
click at [164, 177] on input "Learning Plan option Compliance for Employees Learning Plan - BFCE focused, 1 o…" at bounding box center [164, 172] width 1 height 9
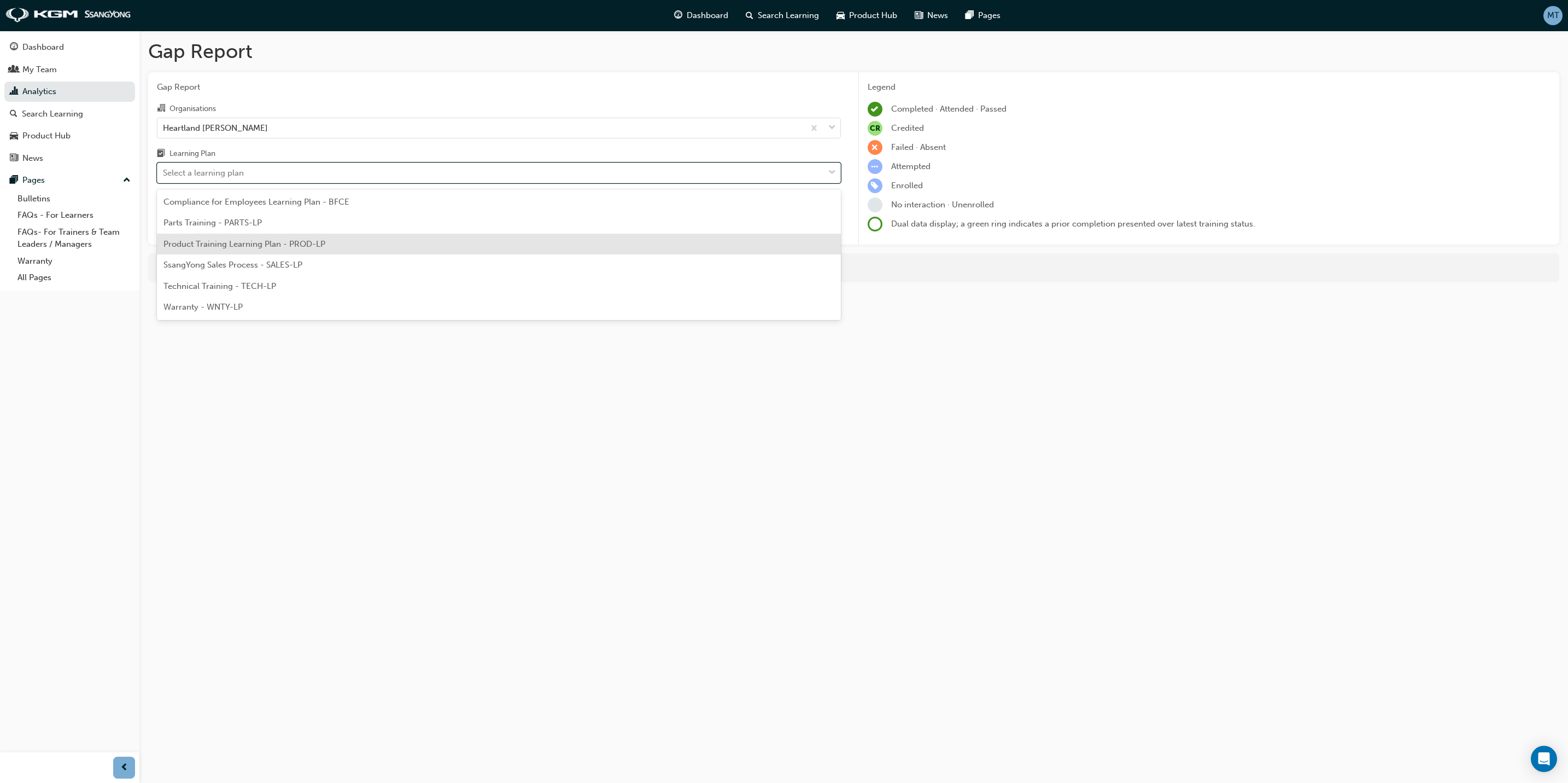
click at [243, 241] on span "Product Training Learning Plan - PROD-LP" at bounding box center [245, 244] width 162 height 10
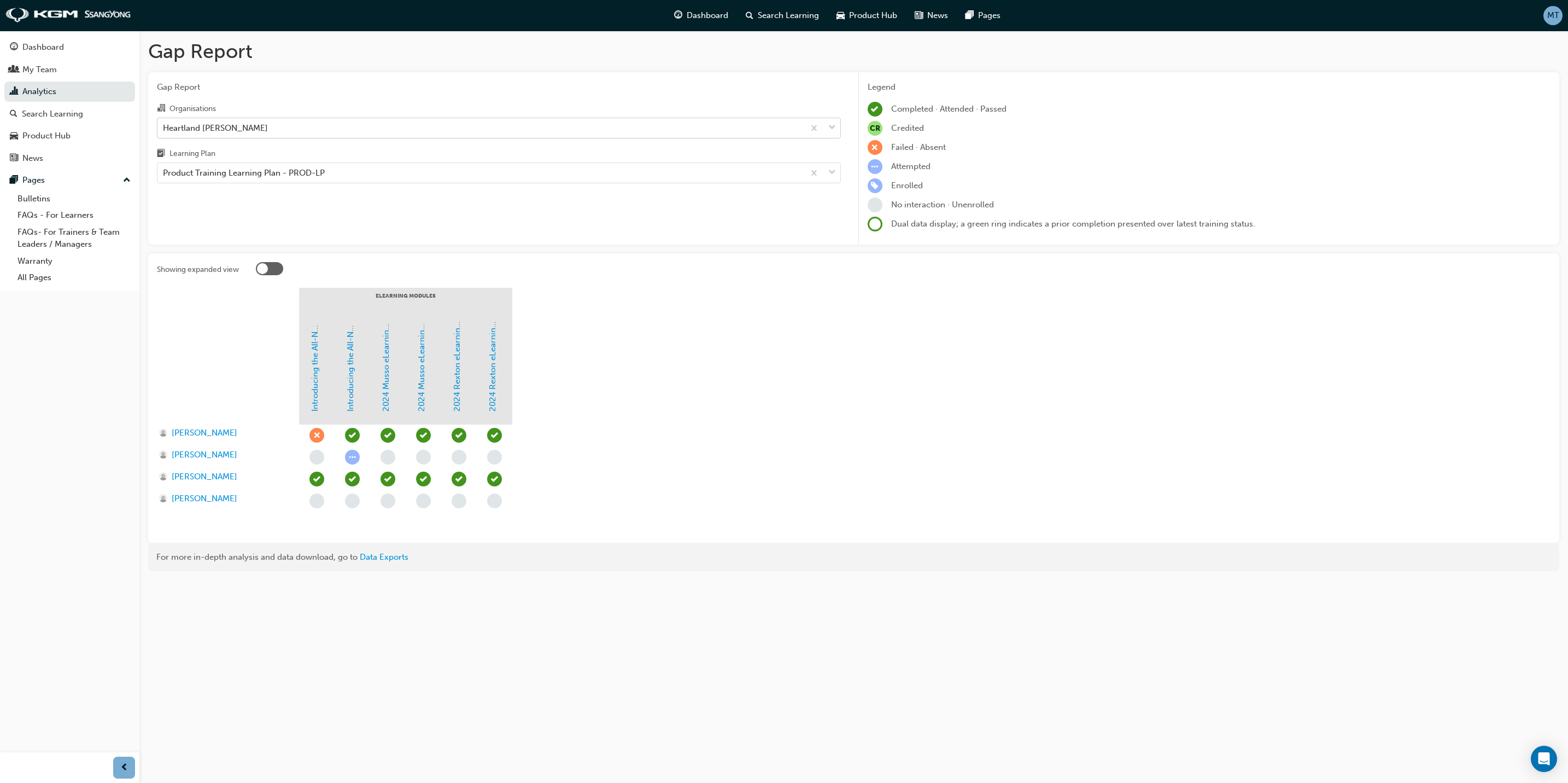
click at [832, 123] on span "down-icon" at bounding box center [832, 128] width 8 height 14
click at [164, 123] on input "Organisations Heartland SsangYong Chullora" at bounding box center [164, 127] width 1 height 9
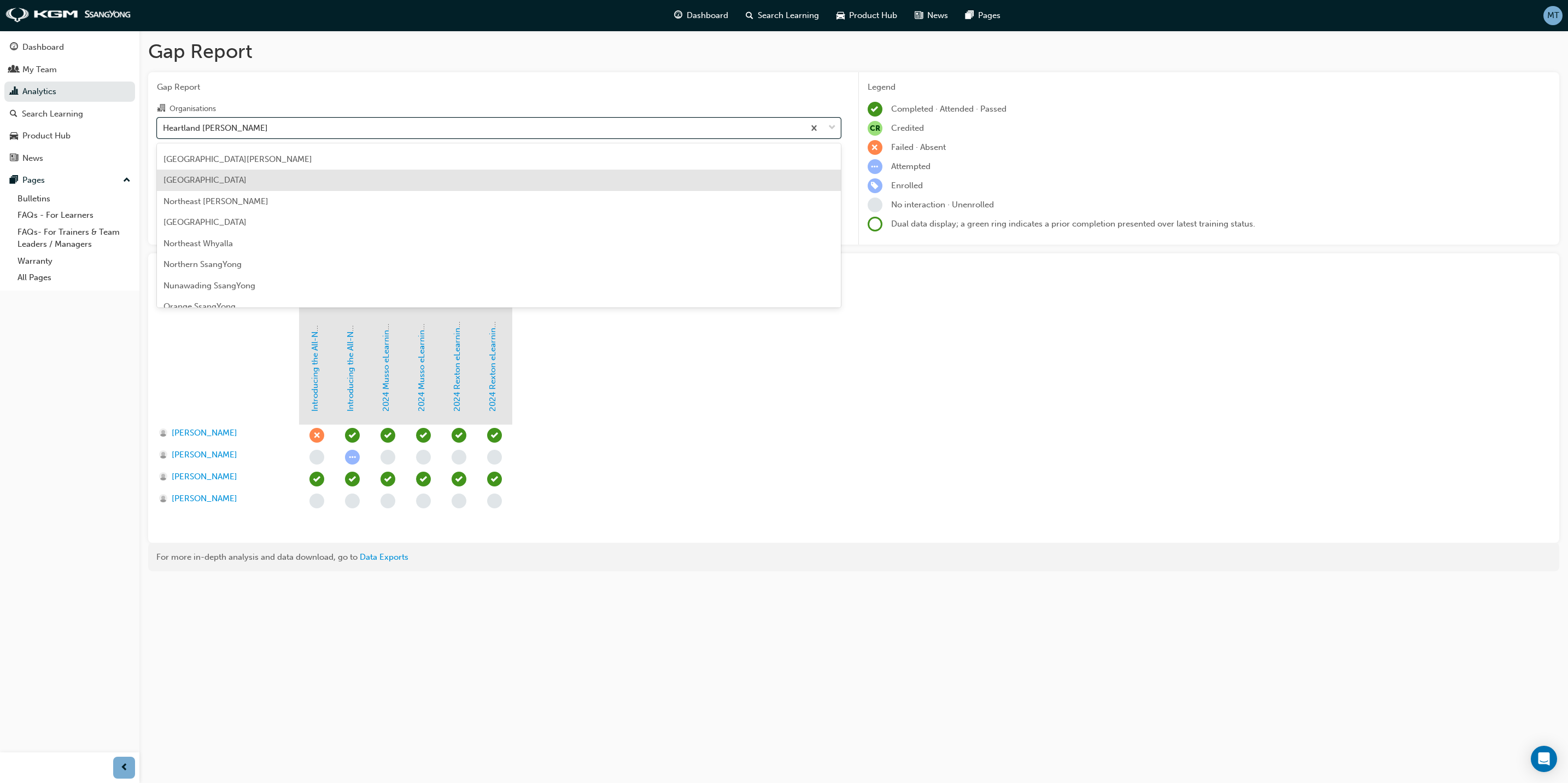
scroll to position [985, 0]
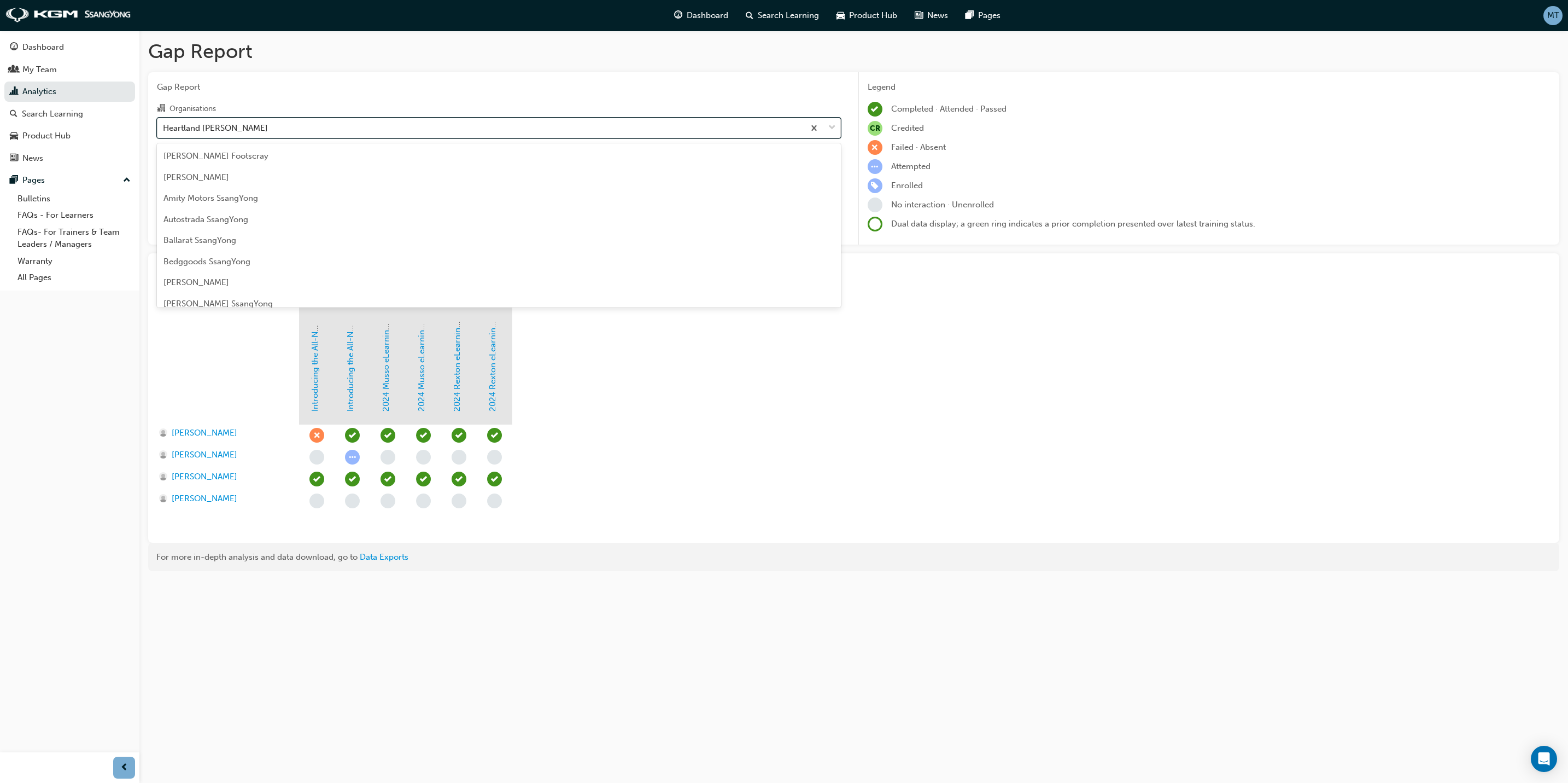
click at [830, 126] on span "down-icon" at bounding box center [832, 128] width 8 height 14
click at [164, 126] on input "Organisations option Heartland SsangYong Chullora, selected. option Heartland S…" at bounding box center [164, 127] width 1 height 9
click at [243, 156] on span "Mid North SsangYong" at bounding box center [204, 157] width 82 height 10
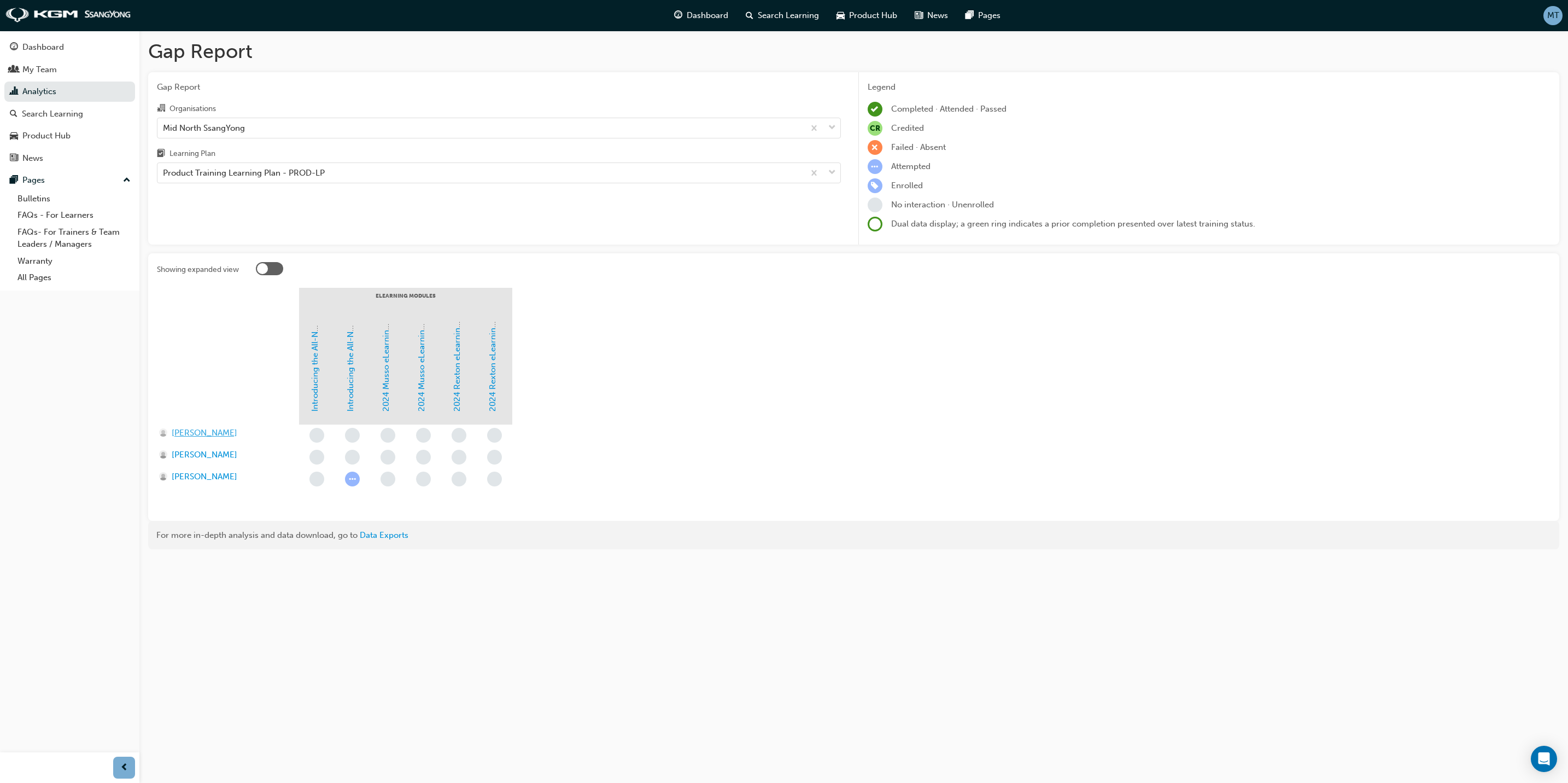
click at [194, 433] on span "Leon Bondarenko" at bounding box center [204, 433] width 65 height 13
click at [189, 453] on span "Marie Langtry" at bounding box center [204, 455] width 65 height 13
click at [189, 477] on span "Trudy Arbon" at bounding box center [204, 477] width 65 height 13
click at [828, 126] on span "down-icon" at bounding box center [832, 128] width 8 height 14
click at [164, 126] on input "Organisations Mid North SsangYong" at bounding box center [164, 127] width 1 height 9
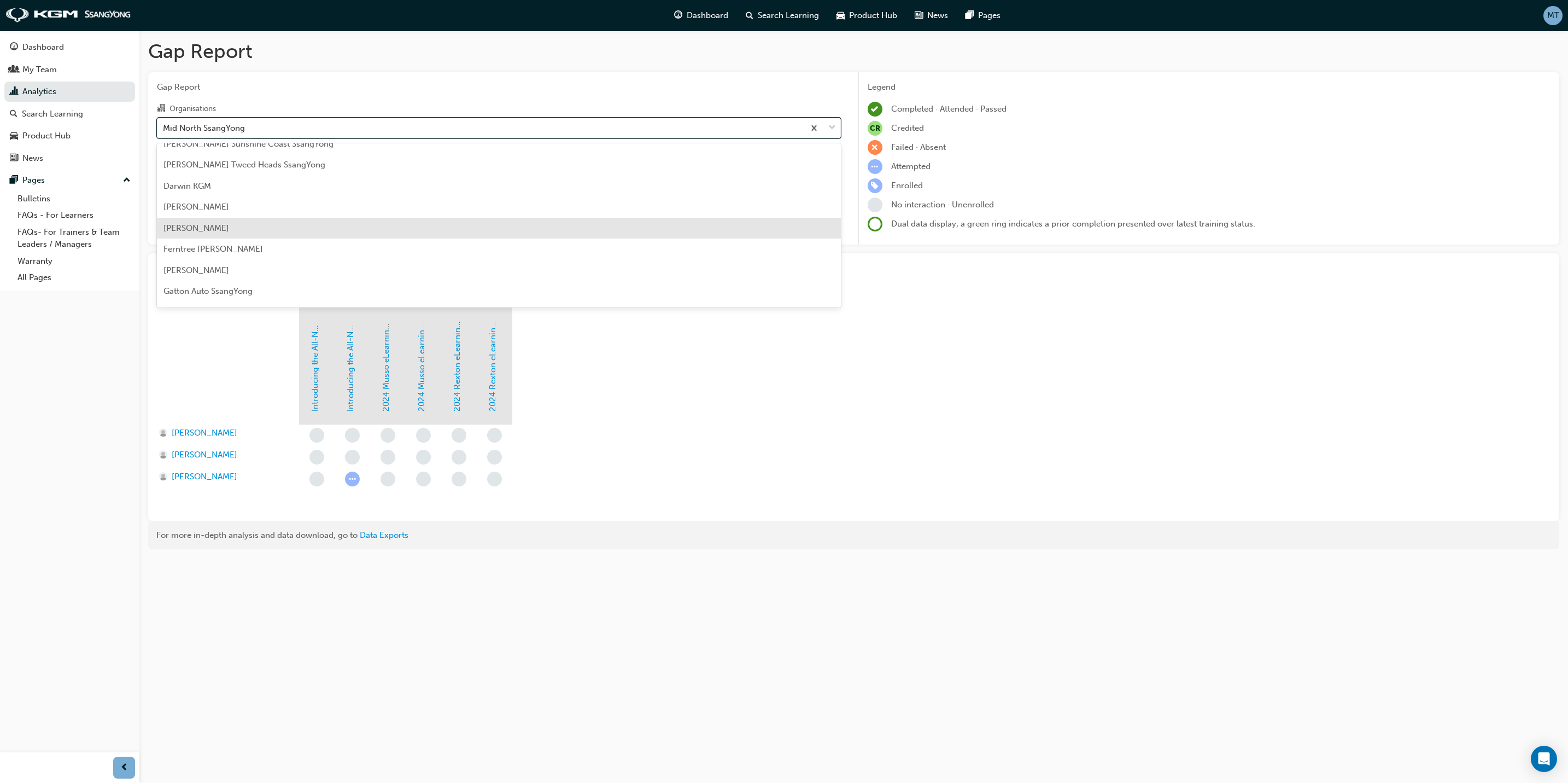
scroll to position [411, 0]
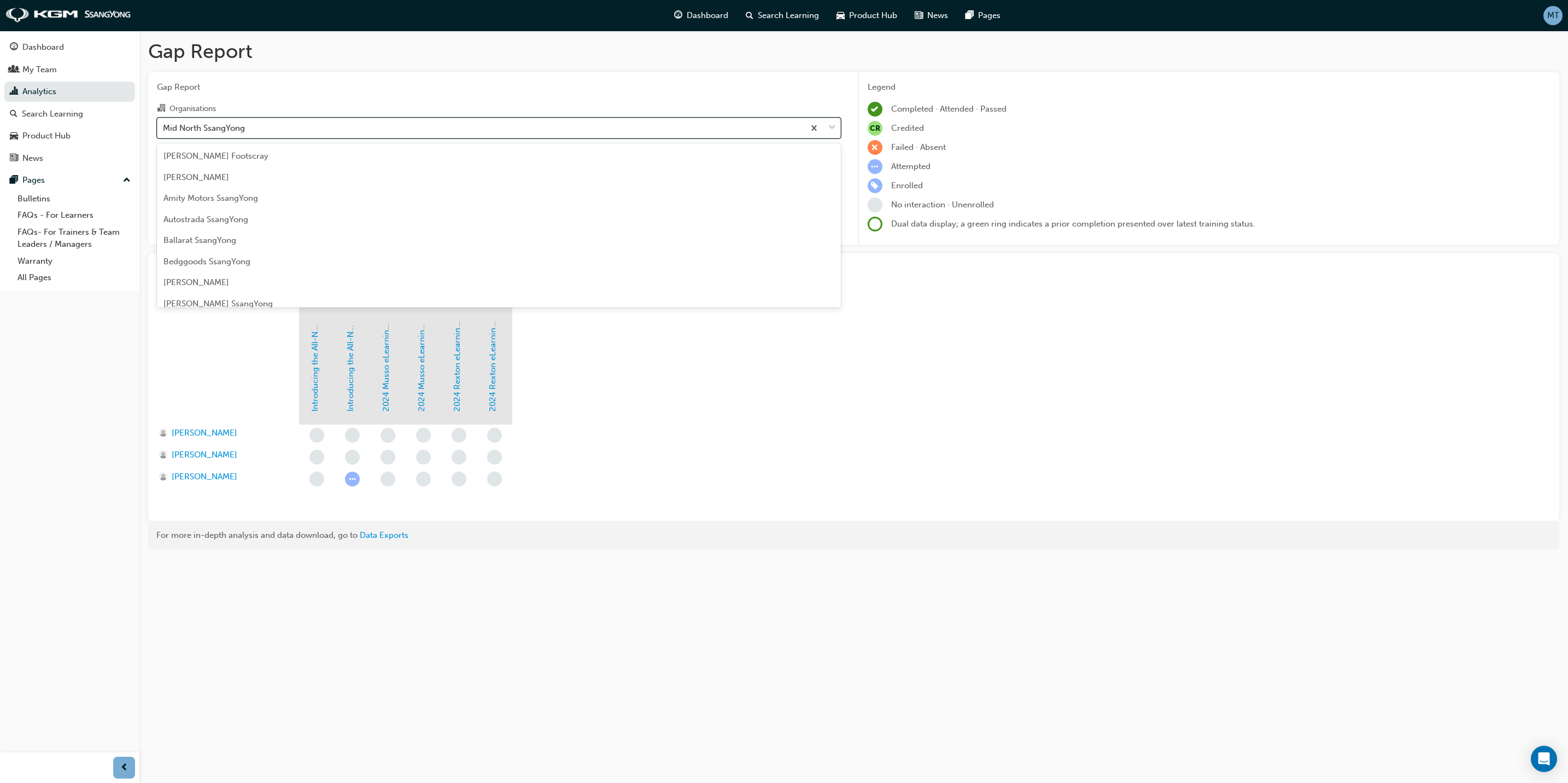
click at [831, 126] on span "down-icon" at bounding box center [832, 128] width 8 height 14
click at [164, 126] on input "Organisations option Mid North SsangYong focused, 40 of 74. 74 results availabl…" at bounding box center [164, 127] width 1 height 9
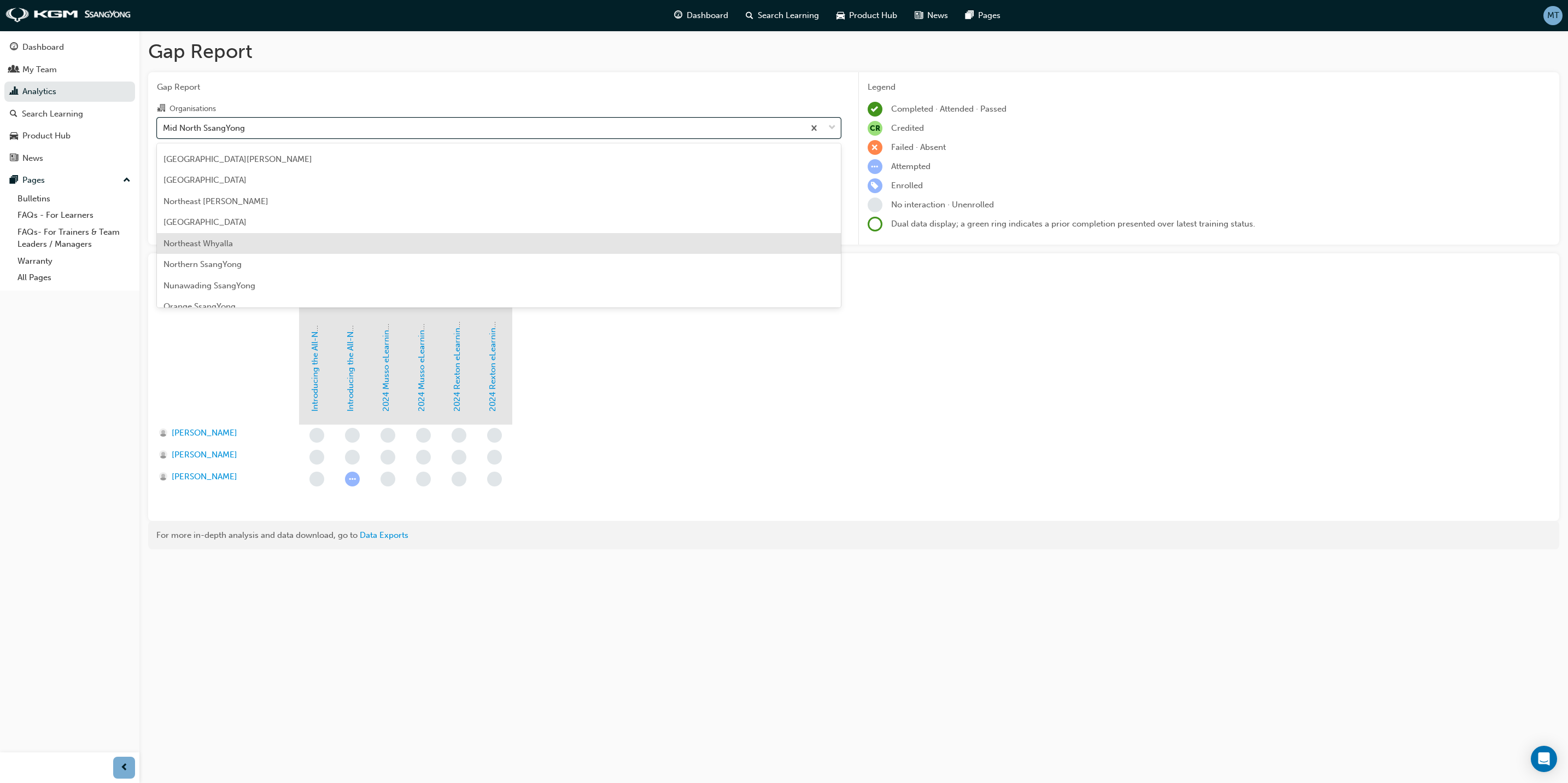
click at [246, 242] on div "Northeast Whyalla" at bounding box center [499, 244] width 684 height 22
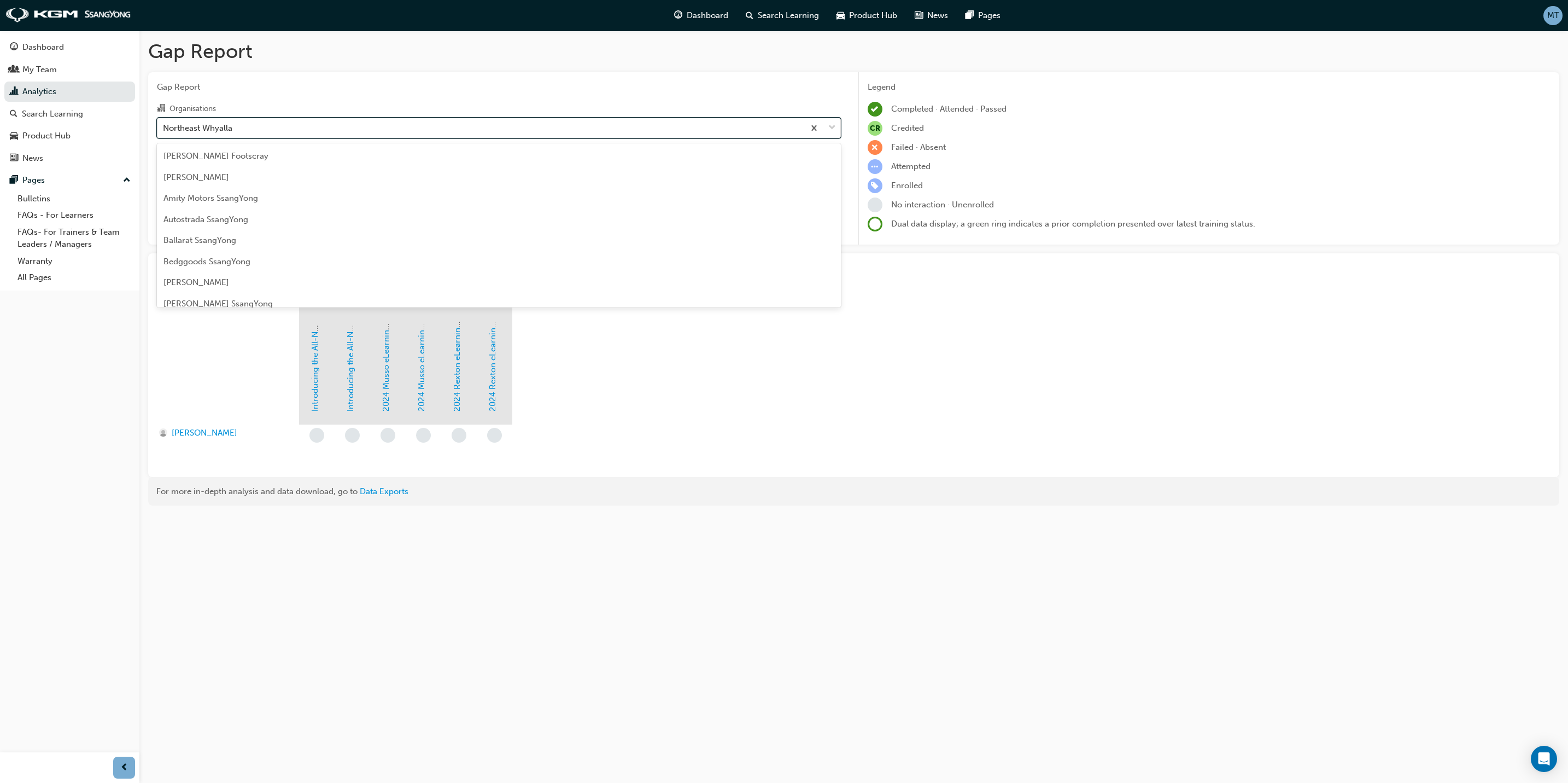
click at [829, 128] on span "down-icon" at bounding box center [832, 128] width 8 height 14
click at [164, 128] on input "Organisations option Northeast Whyalla, selected. option Northeast Whyalla focu…" at bounding box center [164, 127] width 1 height 9
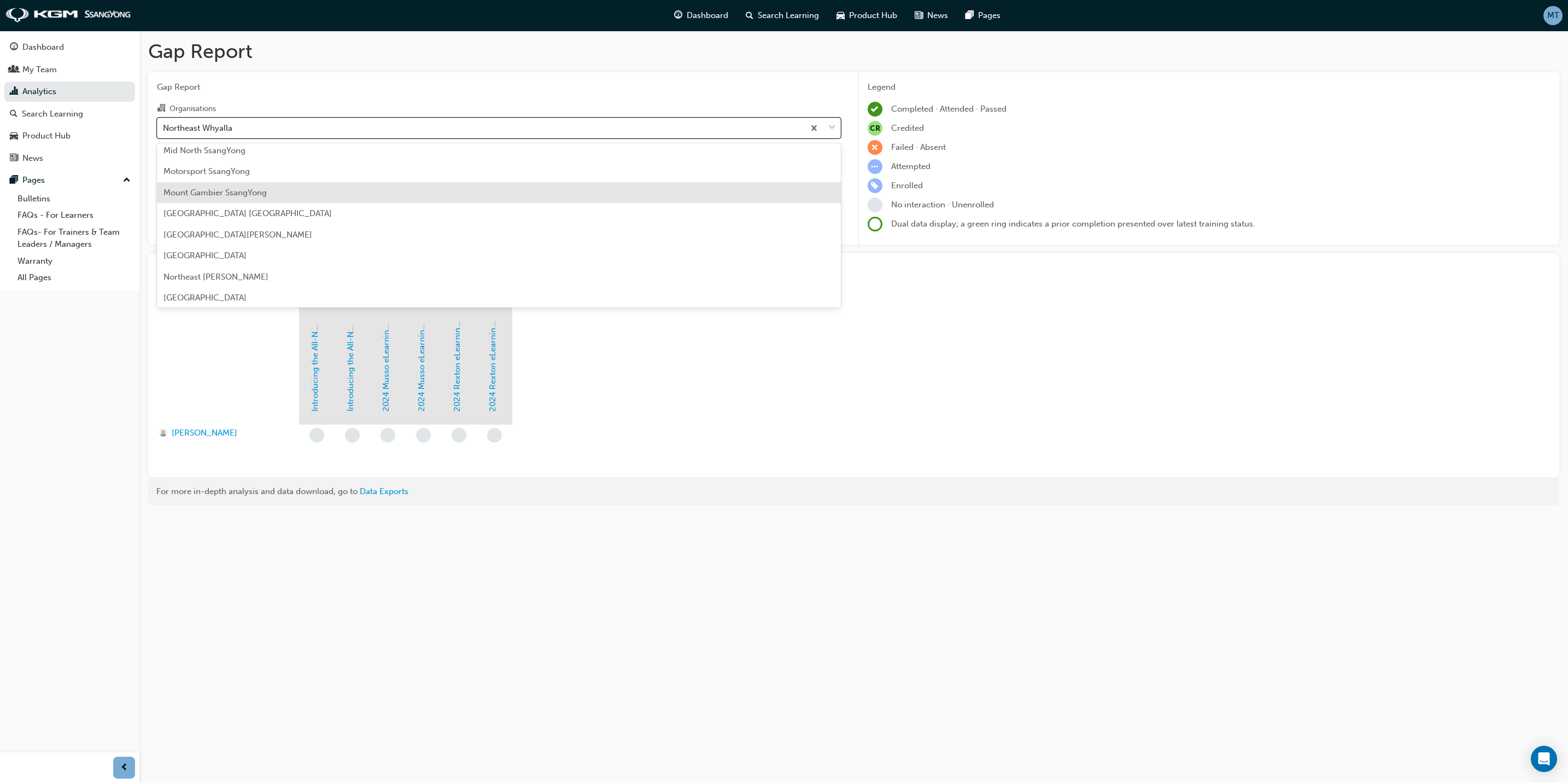
scroll to position [855, 0]
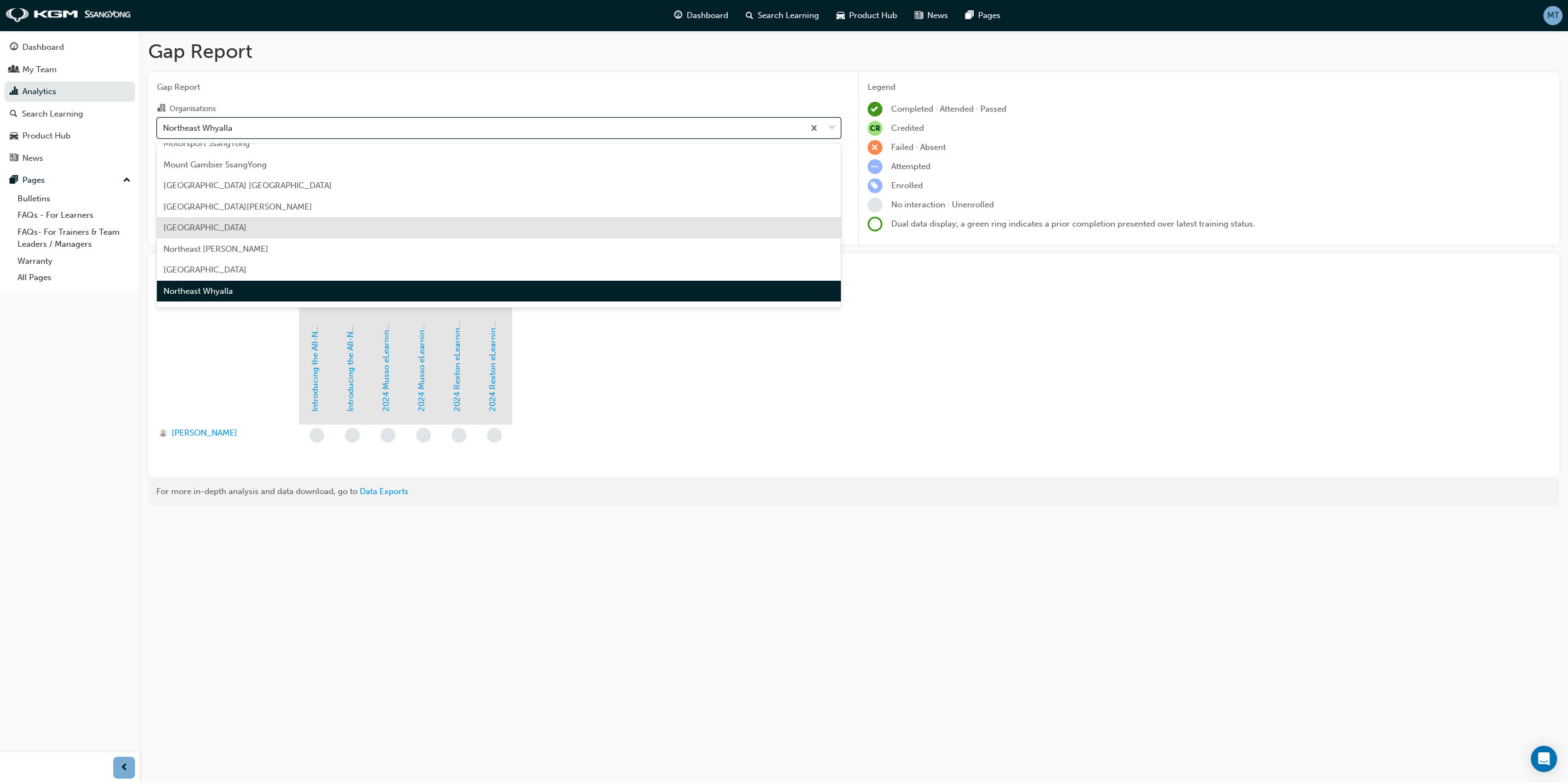
click at [242, 230] on span "[GEOGRAPHIC_DATA]" at bounding box center [205, 228] width 83 height 10
